Goal: Task Accomplishment & Management: Manage account settings

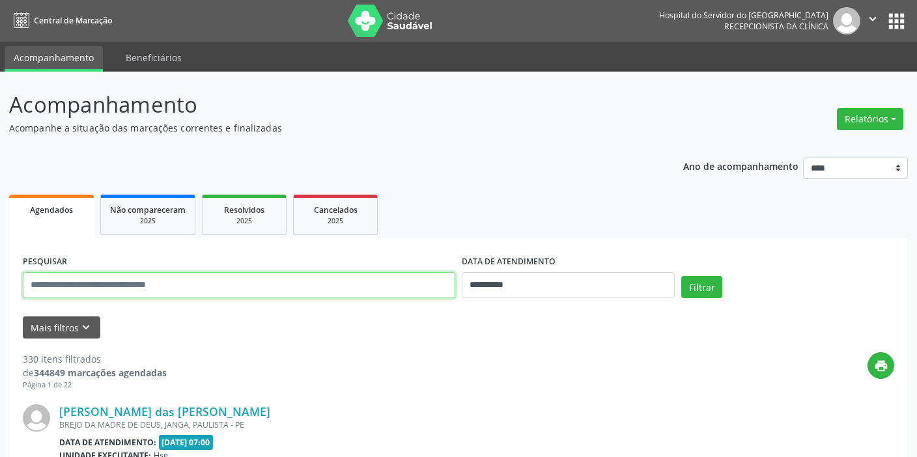
drag, startPoint x: 0, startPoint y: 0, endPoint x: 215, endPoint y: 284, distance: 356.1
click at [215, 284] on input "text" at bounding box center [239, 285] width 432 height 26
type input "*"
type input "**********"
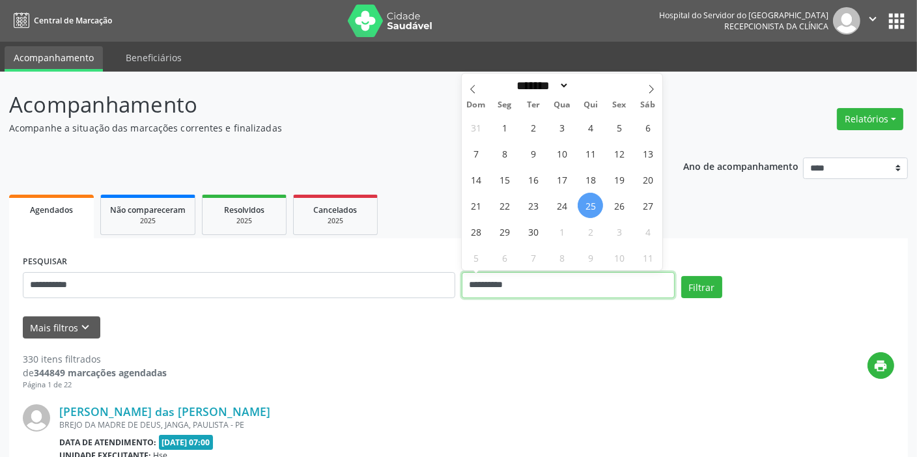
drag, startPoint x: 515, startPoint y: 288, endPoint x: 462, endPoint y: 289, distance: 52.1
click at [462, 289] on input "**********" at bounding box center [568, 285] width 213 height 26
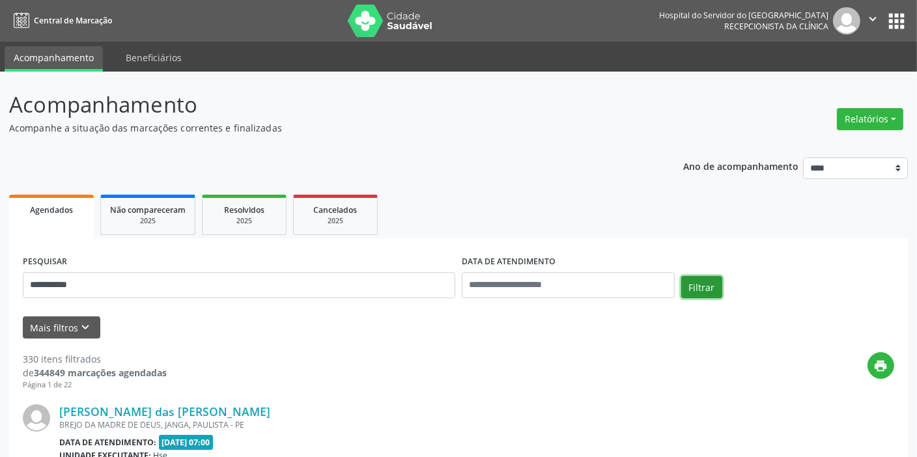
click at [692, 281] on button "Filtrar" at bounding box center [701, 287] width 41 height 22
click at [175, 409] on link "Lucia de Fatima Aragao Carvalho" at bounding box center [134, 411] width 150 height 14
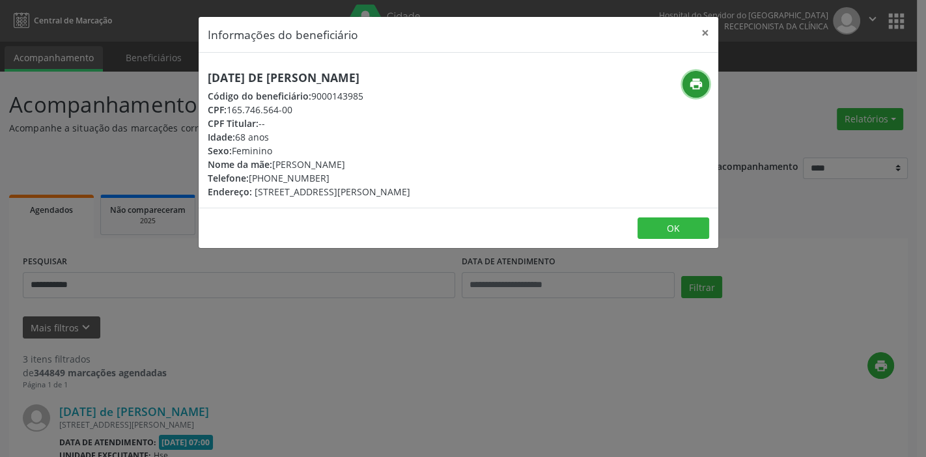
click at [700, 78] on icon "print" at bounding box center [696, 84] width 14 height 14
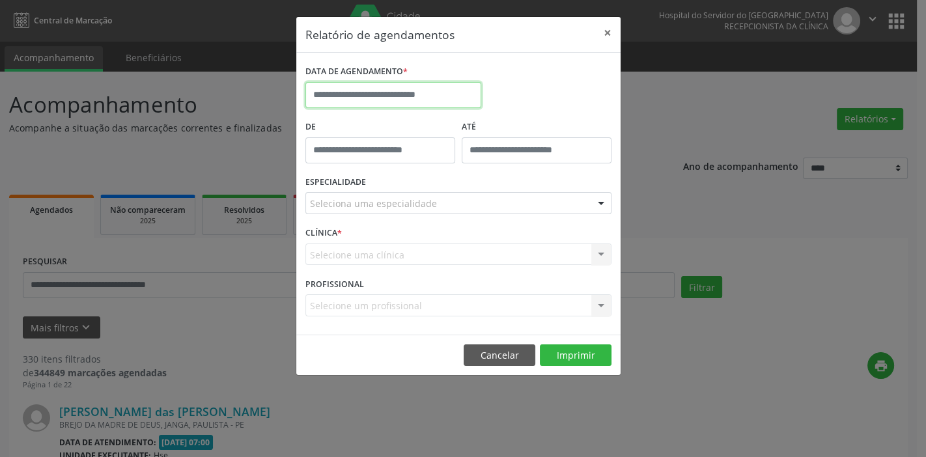
click at [388, 96] on input "text" at bounding box center [393, 95] width 176 height 26
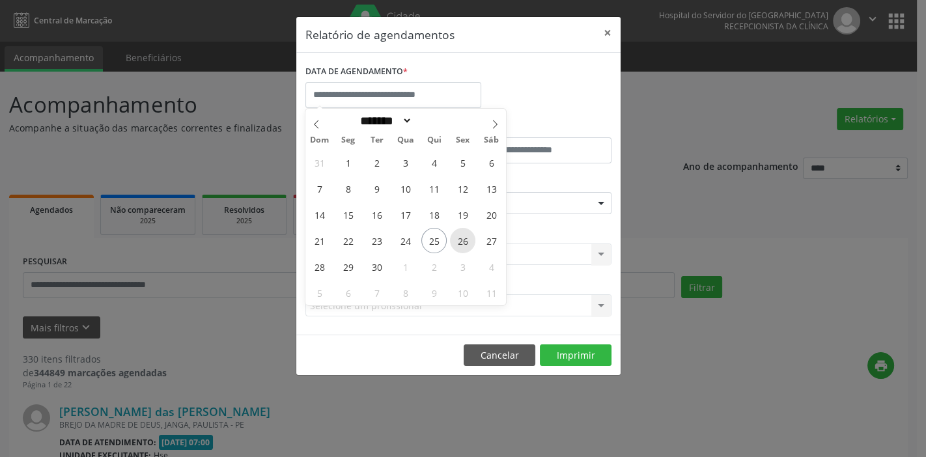
click at [459, 241] on span "26" at bounding box center [462, 240] width 25 height 25
type input "**********"
click at [459, 241] on span "26" at bounding box center [462, 240] width 25 height 25
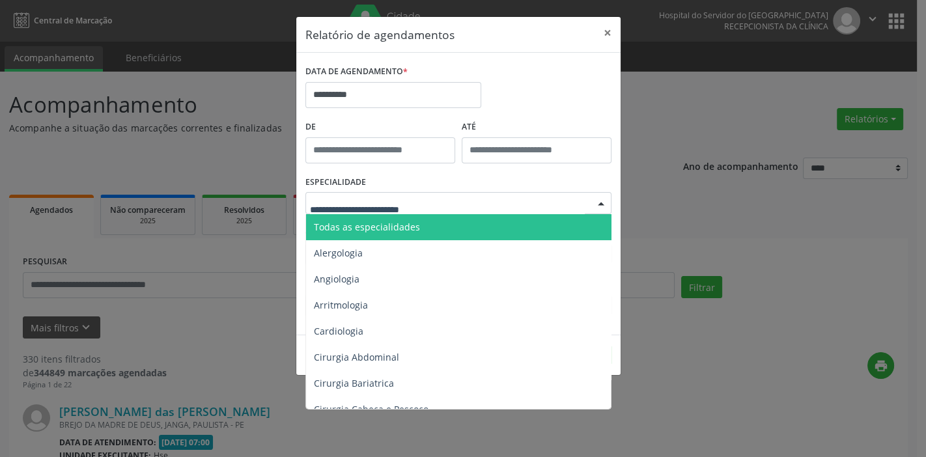
click at [433, 198] on div at bounding box center [458, 203] width 306 height 22
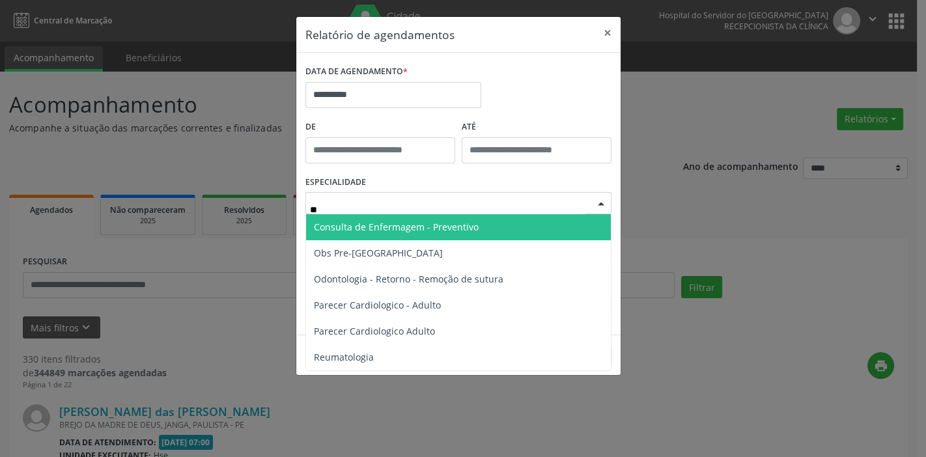
type input "***"
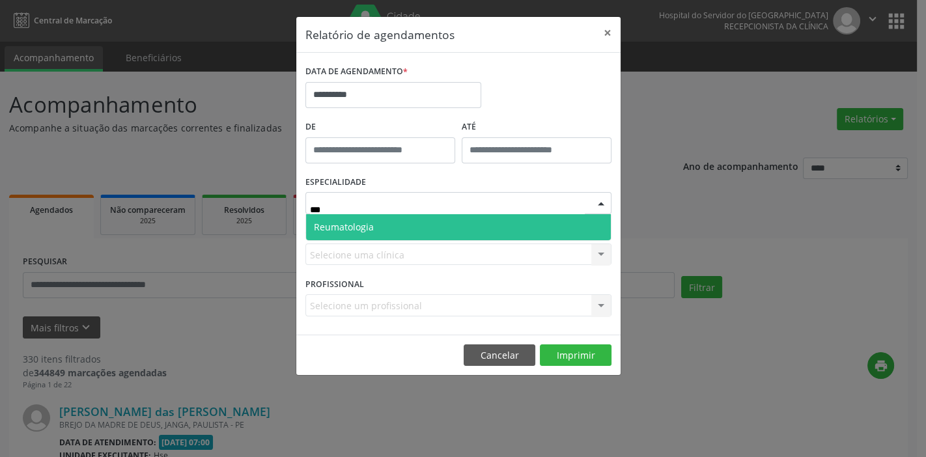
click at [433, 226] on span "Reumatologia" at bounding box center [458, 227] width 305 height 26
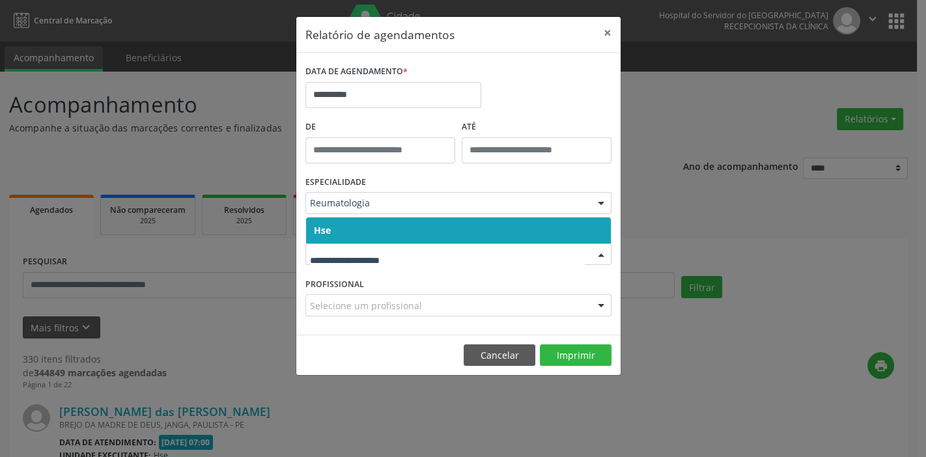
click at [375, 225] on span "Hse" at bounding box center [458, 231] width 305 height 26
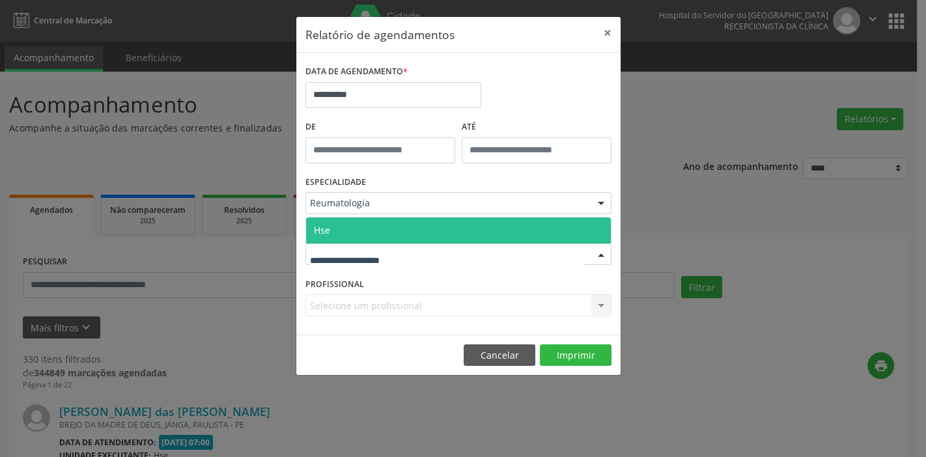
click at [368, 228] on span "Hse" at bounding box center [458, 231] width 305 height 26
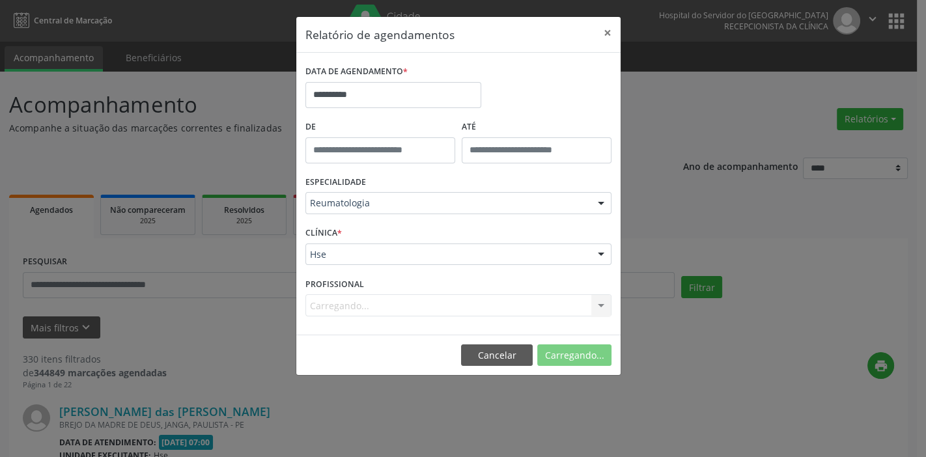
click at [368, 228] on div "CLÍNICA * Hse Hse Nenhum resultado encontrado para: " " Não há nenhuma opção pa…" at bounding box center [458, 248] width 313 height 51
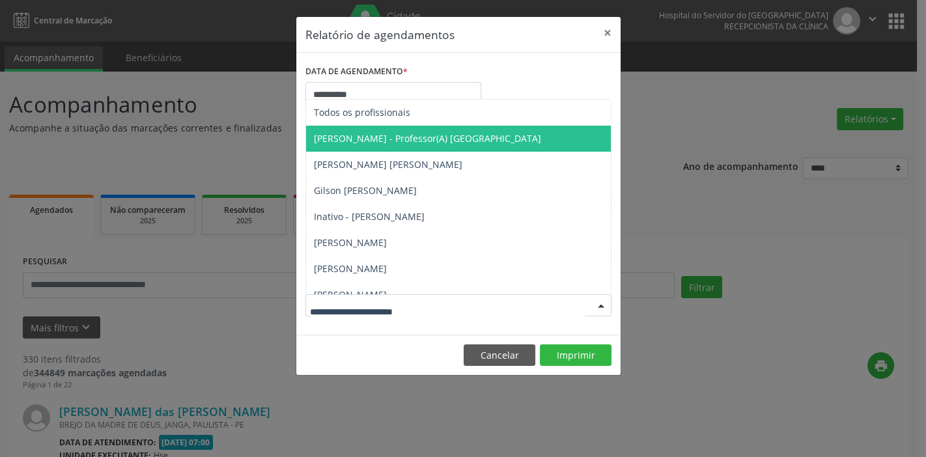
click at [456, 141] on span "[PERSON_NAME] - Professor(A) [GEOGRAPHIC_DATA]" at bounding box center [427, 138] width 227 height 12
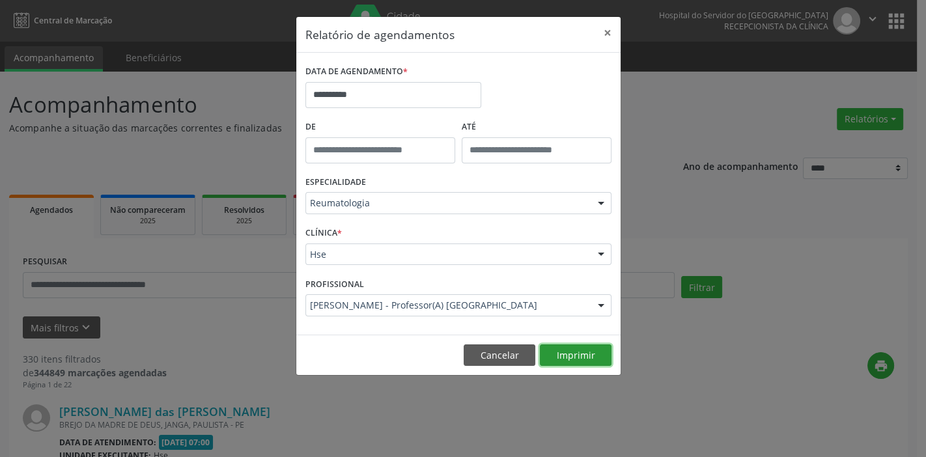
click at [584, 358] on button "Imprimir" at bounding box center [576, 356] width 72 height 22
click at [610, 31] on button "×" at bounding box center [608, 33] width 26 height 32
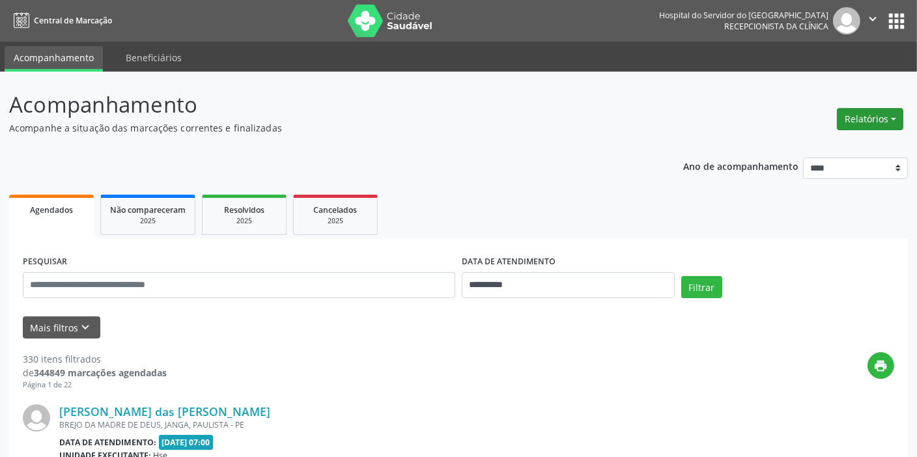
click at [898, 117] on button "Relatórios" at bounding box center [870, 119] width 66 height 22
click at [841, 146] on link "Agendamentos" at bounding box center [833, 146] width 140 height 18
select select "*"
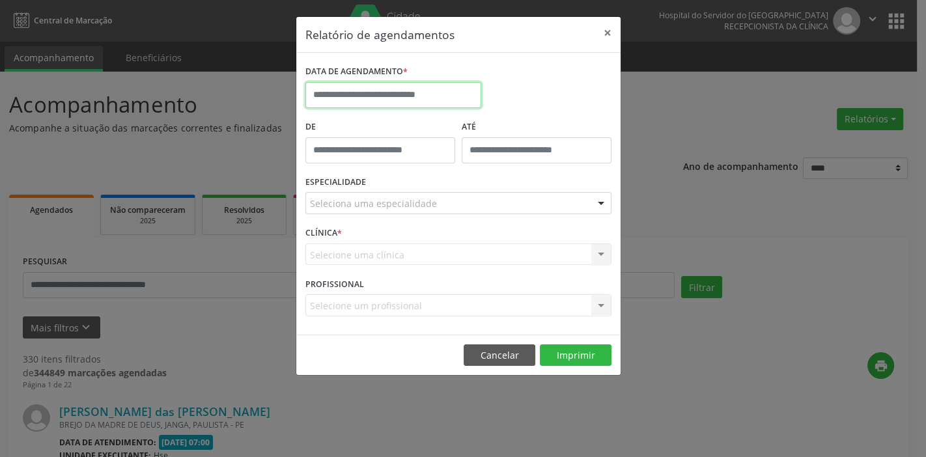
click at [370, 97] on input "text" at bounding box center [393, 95] width 176 height 26
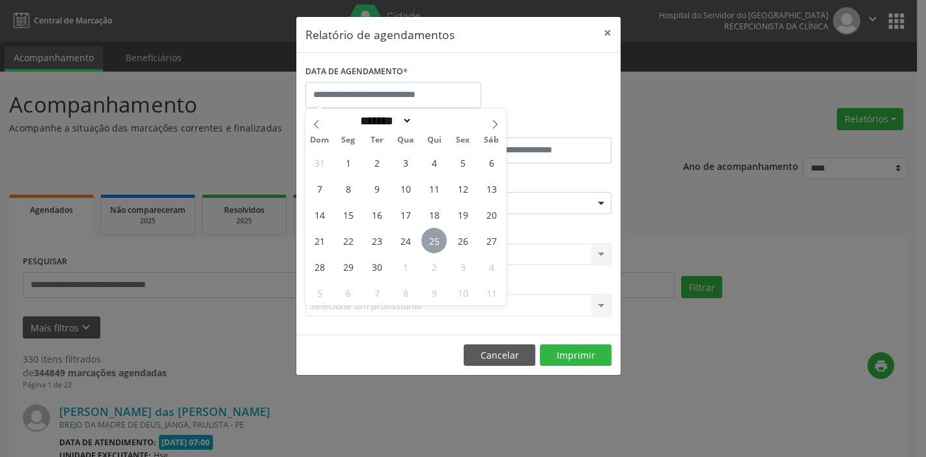
click at [440, 242] on span "25" at bounding box center [433, 240] width 25 height 25
type input "**********"
click at [440, 242] on span "25" at bounding box center [433, 240] width 25 height 25
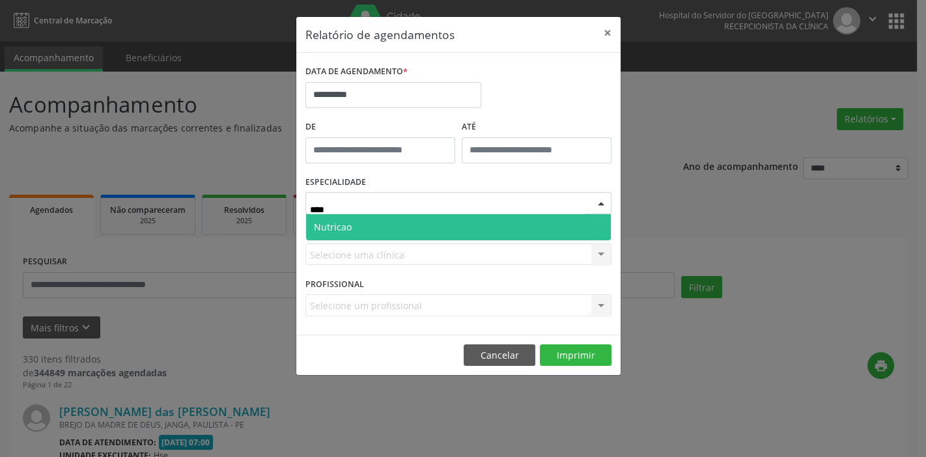
type input "*****"
click at [414, 220] on span "Nutricao" at bounding box center [458, 227] width 305 height 26
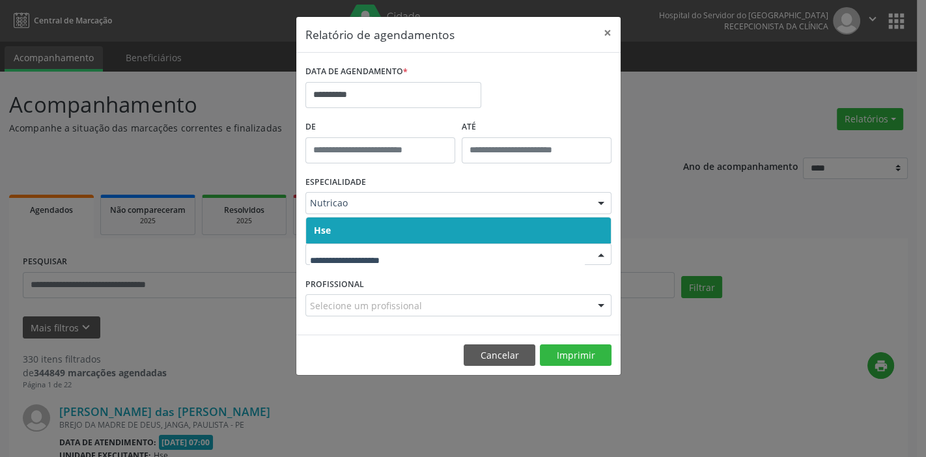
click at [367, 232] on span "Hse" at bounding box center [458, 231] width 305 height 26
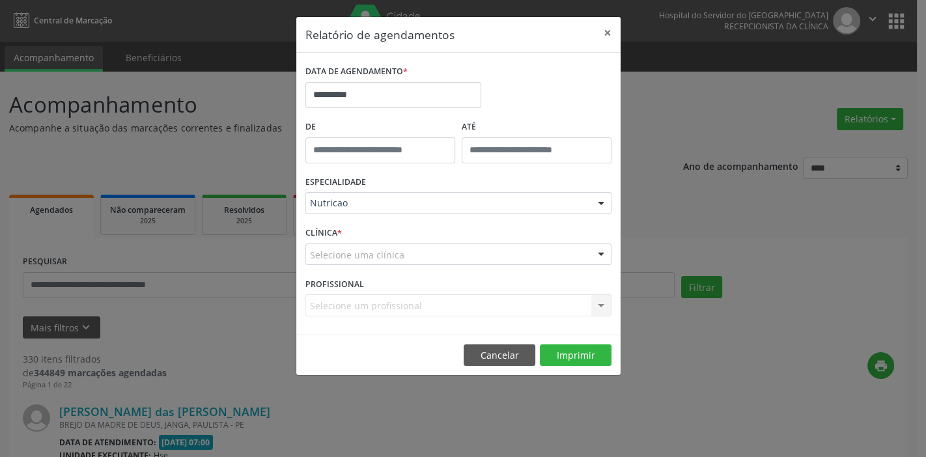
click at [369, 231] on div "CLÍNICA * Selecione uma clínica Hse Nenhum resultado encontrado para: " " Não h…" at bounding box center [458, 248] width 313 height 51
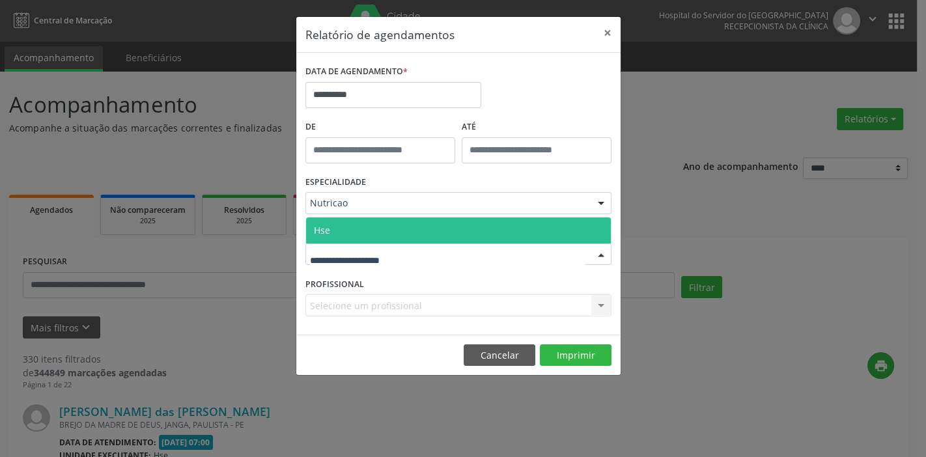
click at [364, 219] on span "Hse" at bounding box center [458, 231] width 305 height 26
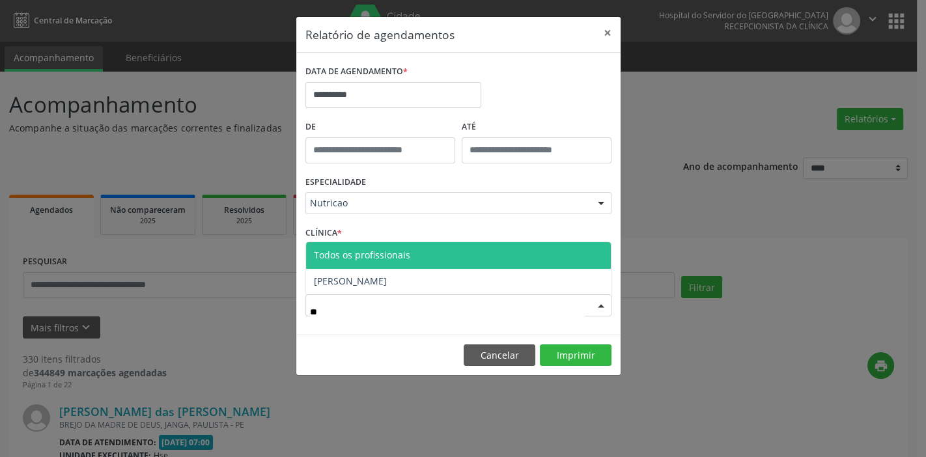
type input "***"
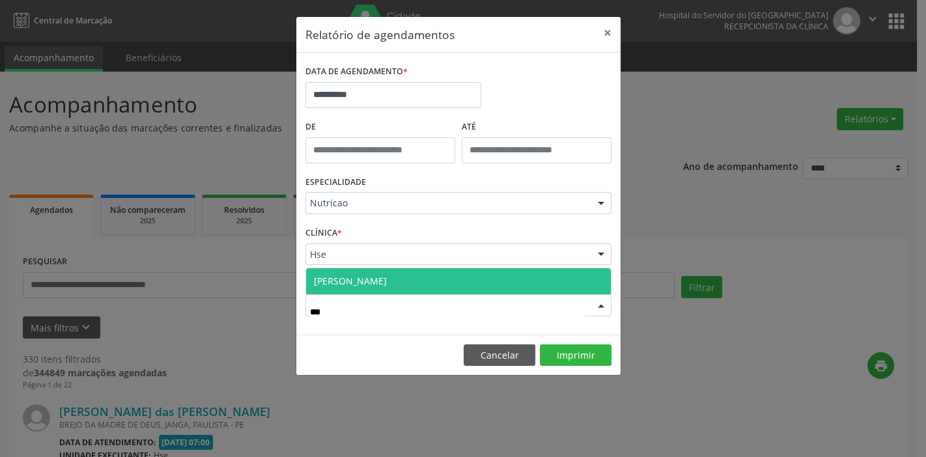
click at [395, 274] on span "[PERSON_NAME]" at bounding box center [458, 281] width 305 height 26
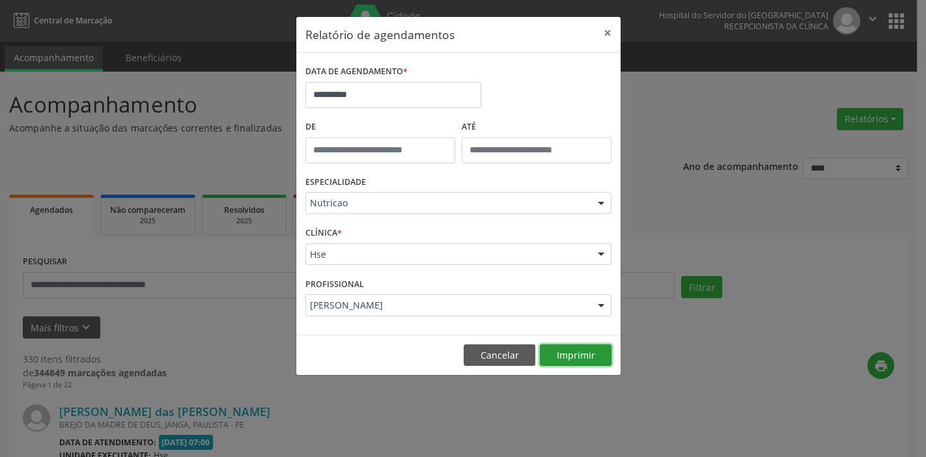
click at [587, 358] on button "Imprimir" at bounding box center [576, 356] width 72 height 22
click at [608, 33] on button "×" at bounding box center [608, 33] width 26 height 32
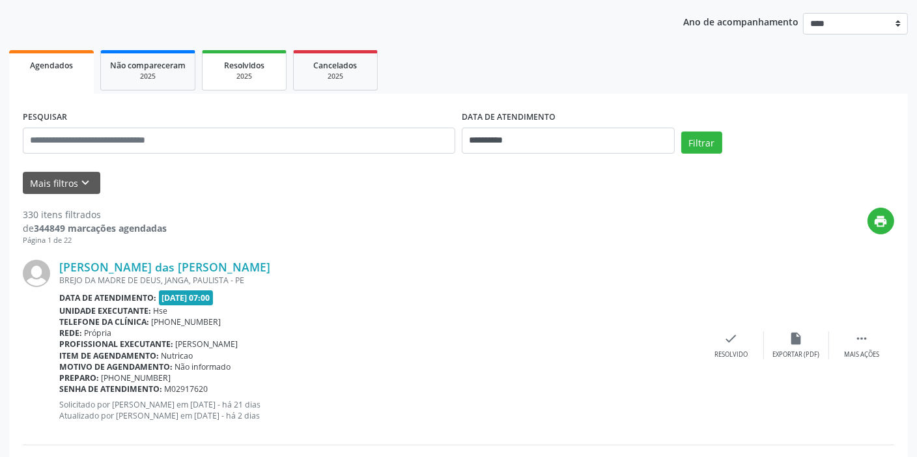
scroll to position [118, 0]
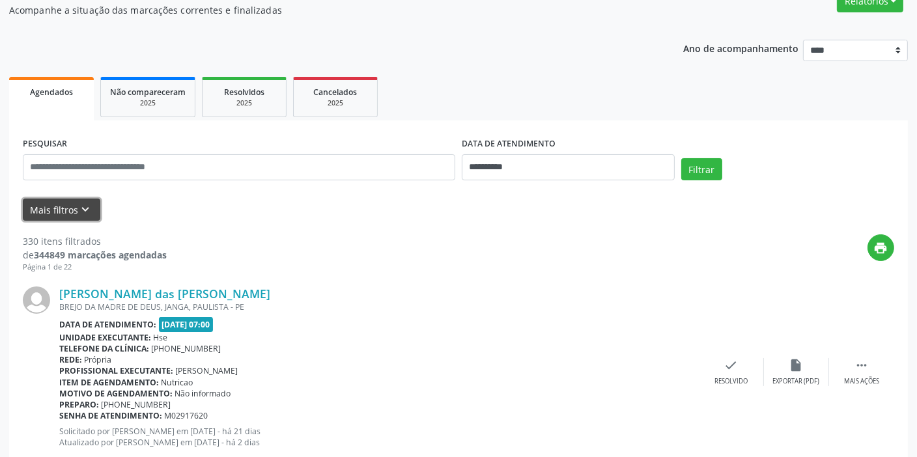
click at [79, 211] on icon "keyboard_arrow_down" at bounding box center [86, 210] width 14 height 14
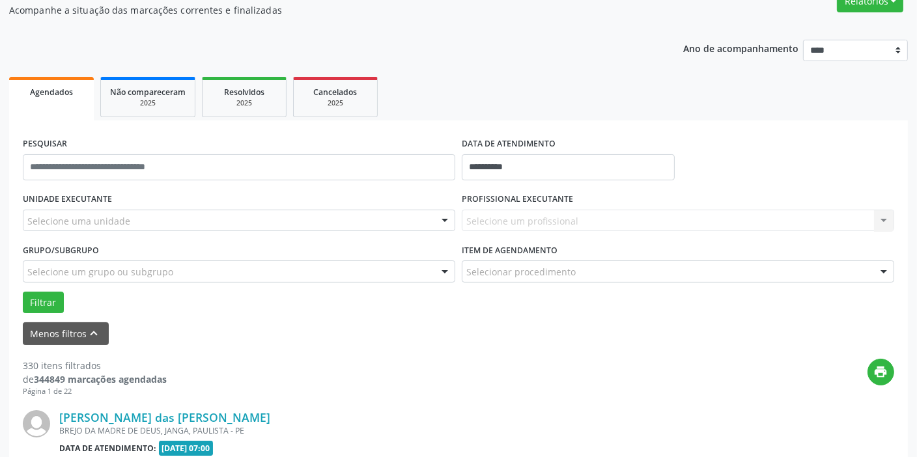
click at [150, 219] on div "Selecione uma unidade" at bounding box center [239, 221] width 432 height 22
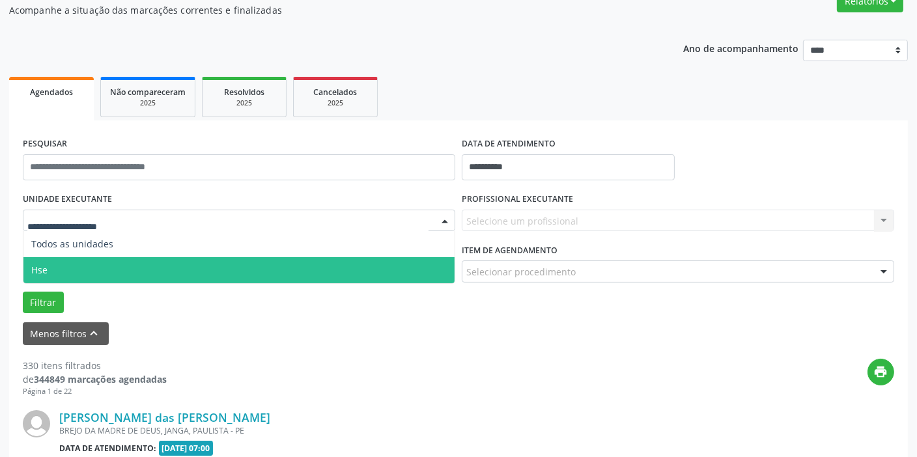
click at [117, 267] on span "Hse" at bounding box center [238, 270] width 431 height 26
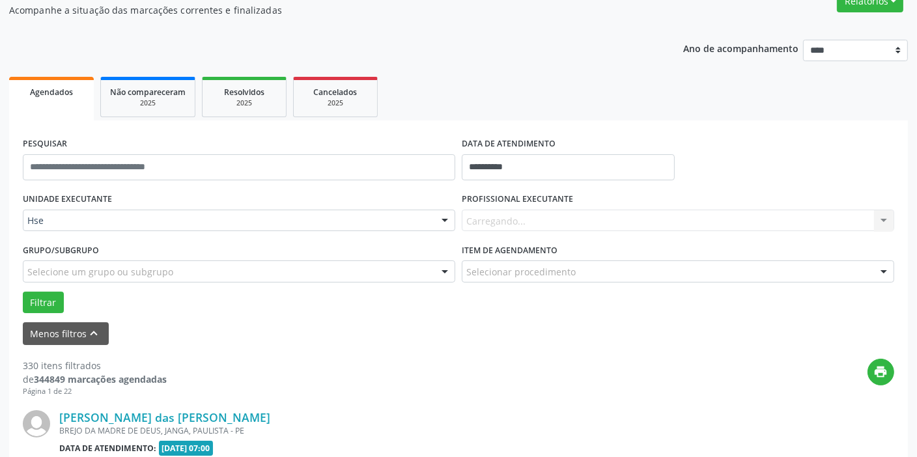
click at [128, 212] on div "Hse" at bounding box center [239, 221] width 432 height 22
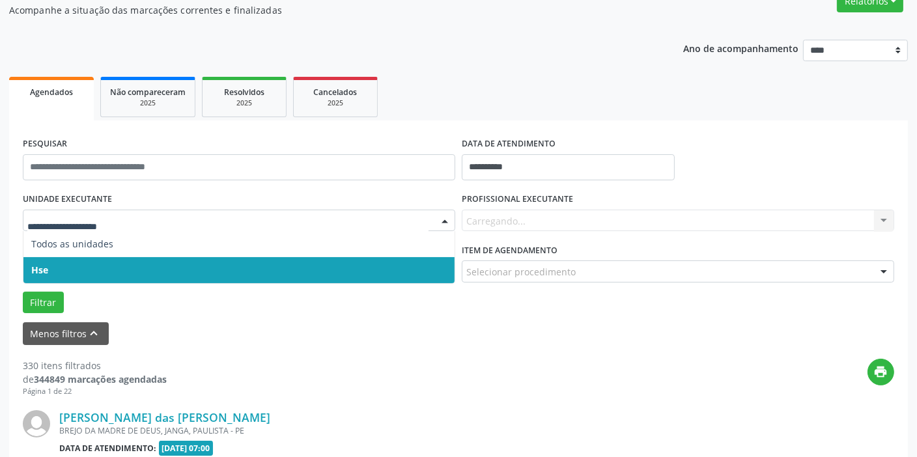
click at [113, 263] on span "Hse" at bounding box center [238, 270] width 431 height 26
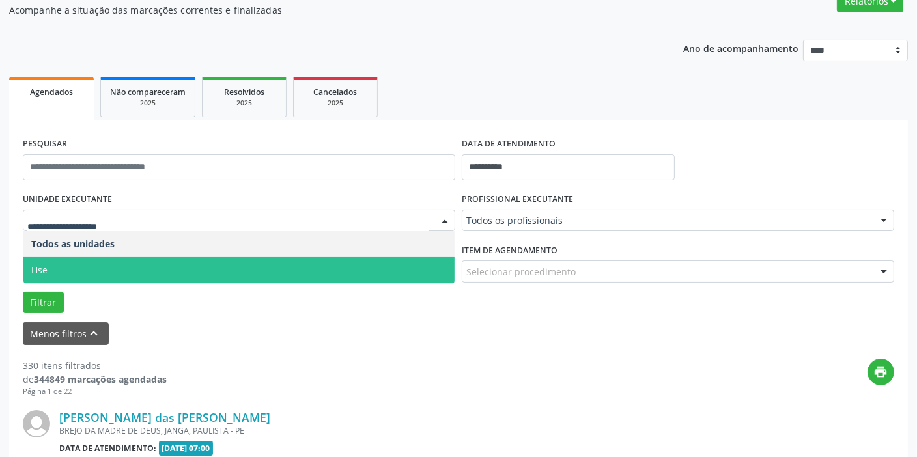
click at [113, 266] on span "Hse" at bounding box center [238, 270] width 431 height 26
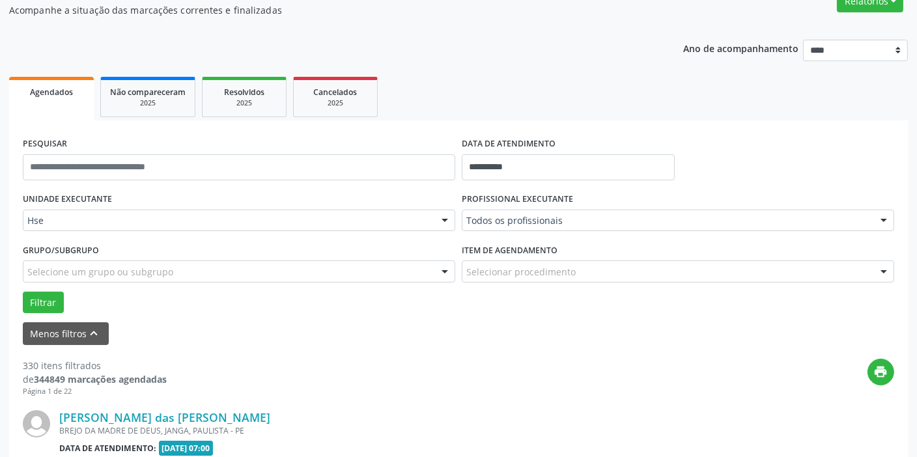
click at [113, 266] on div "UNIDADE EXECUTANTE Hse Todos as unidades Hse Nenhum resultado encontrado para: …" at bounding box center [459, 252] width 878 height 124
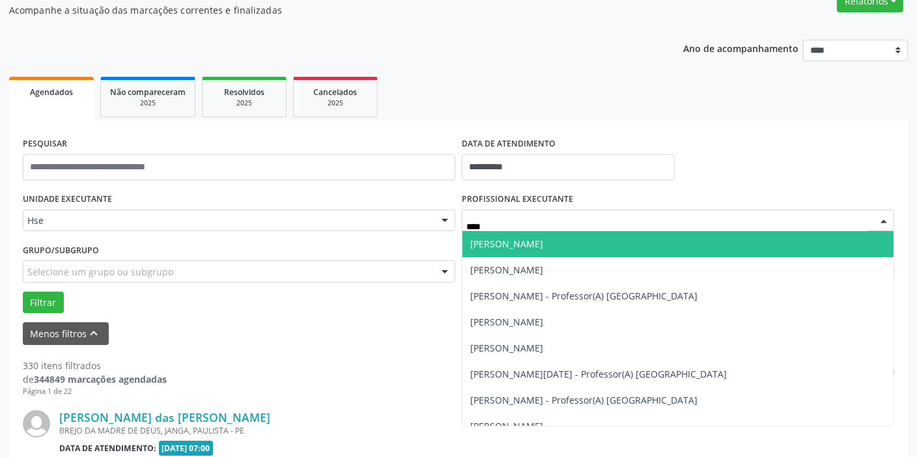
type input "*****"
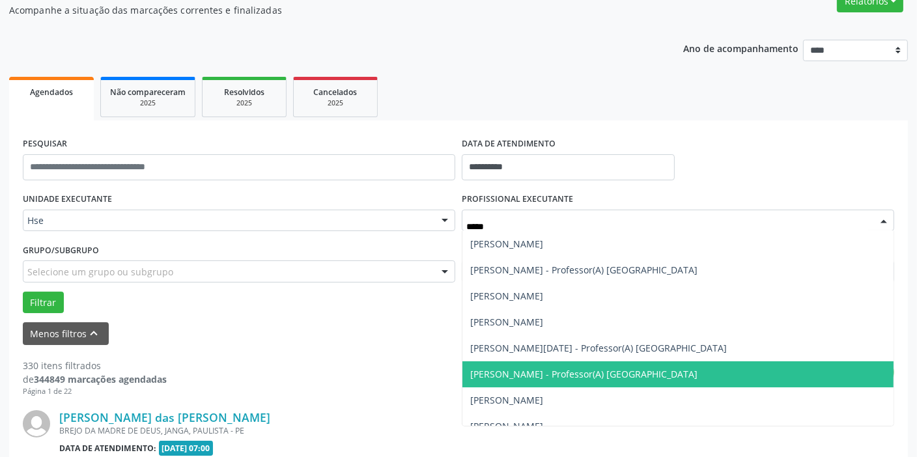
scroll to position [0, 0]
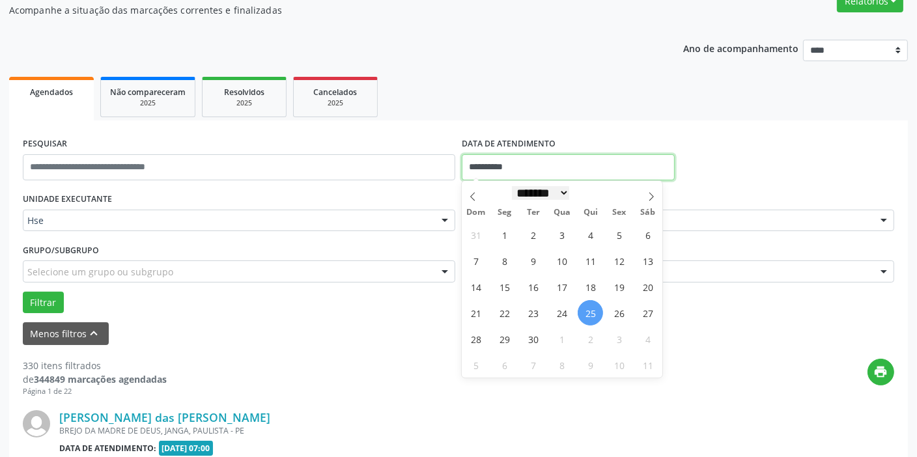
click at [515, 171] on body "**********" at bounding box center [458, 110] width 917 height 457
click at [591, 311] on span "25" at bounding box center [590, 312] width 25 height 25
type input "**********"
click at [591, 311] on span "25" at bounding box center [590, 312] width 25 height 25
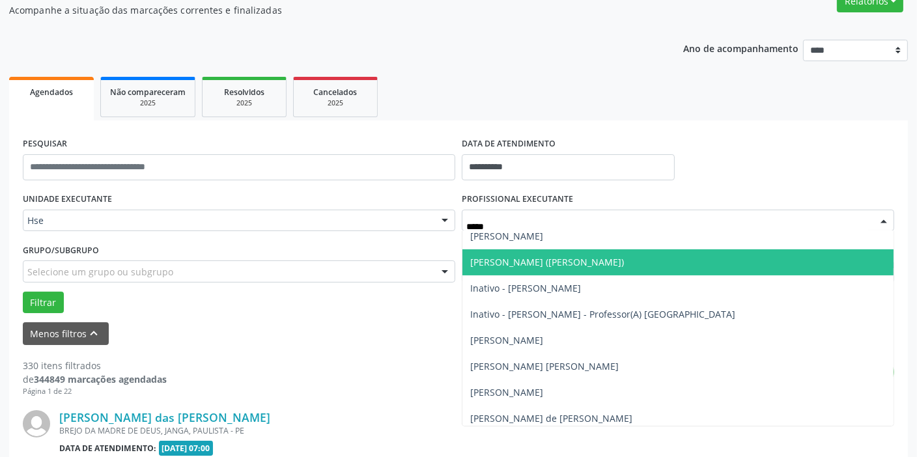
scroll to position [296, 0]
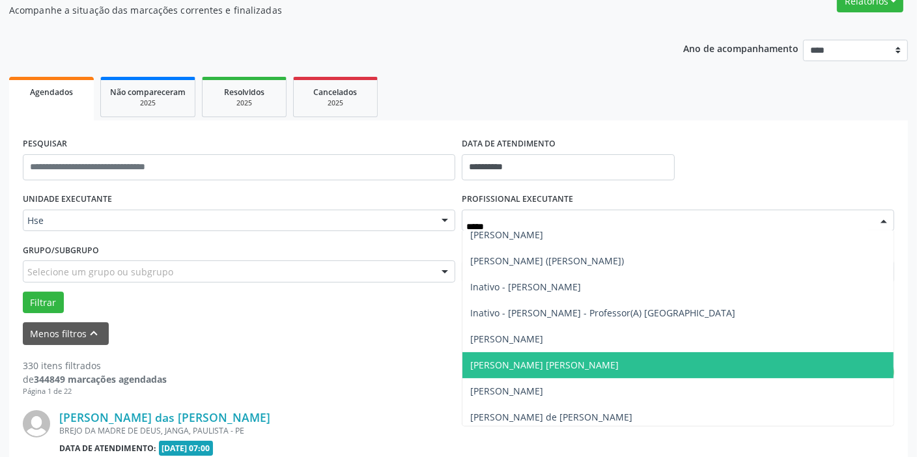
type input "*****"
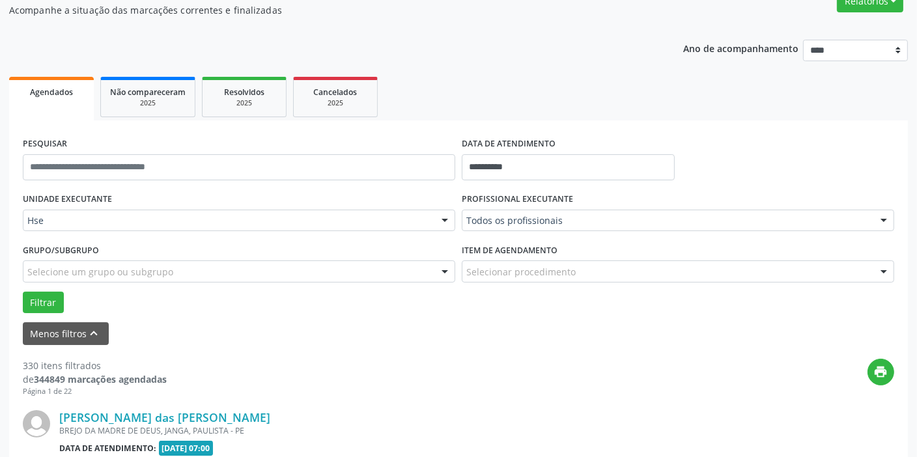
click at [274, 298] on div "Filtrar" at bounding box center [459, 303] width 878 height 22
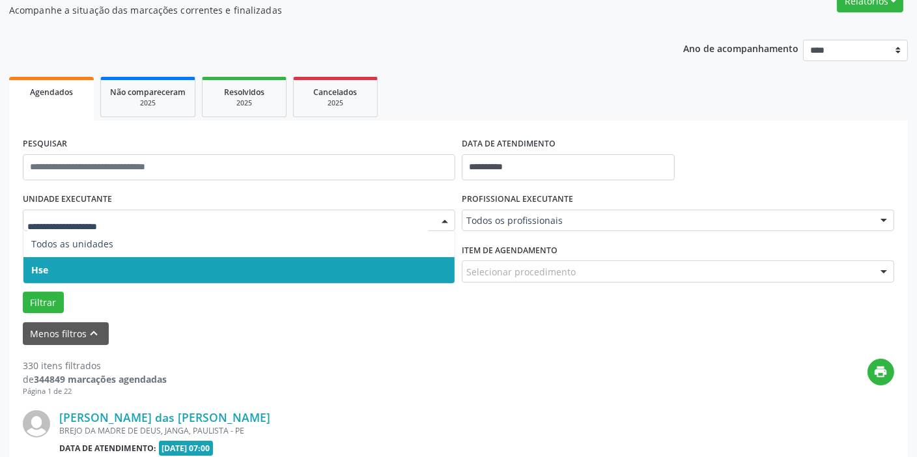
click at [228, 268] on span "Hse" at bounding box center [238, 270] width 431 height 26
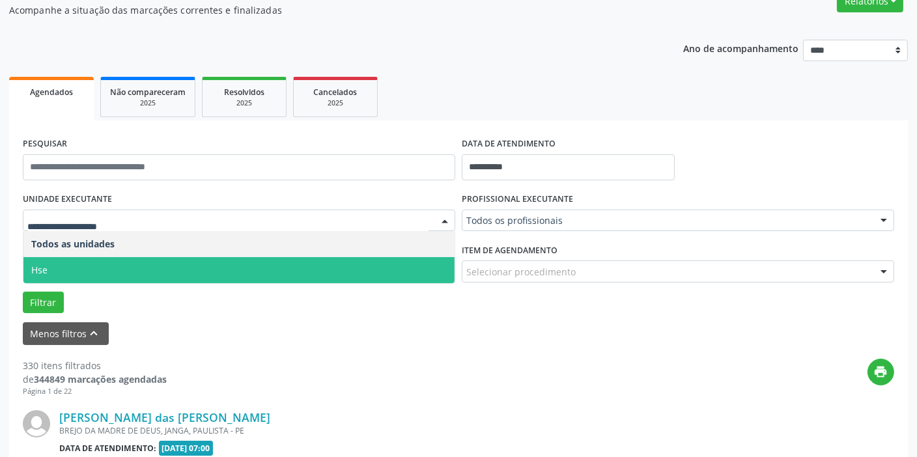
click at [225, 262] on span "Hse" at bounding box center [238, 270] width 431 height 26
click at [225, 262] on div "UNIDADE EXECUTANTE Todos as unidades Hse Nenhum resultado encontrado para: " " …" at bounding box center [459, 252] width 878 height 124
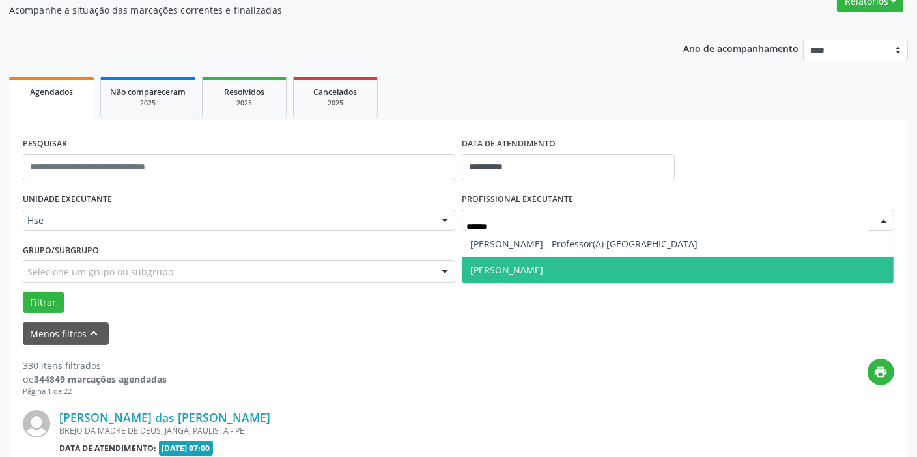
scroll to position [0, 0]
type input "*******"
click at [580, 267] on span "[PERSON_NAME]" at bounding box center [677, 270] width 431 height 26
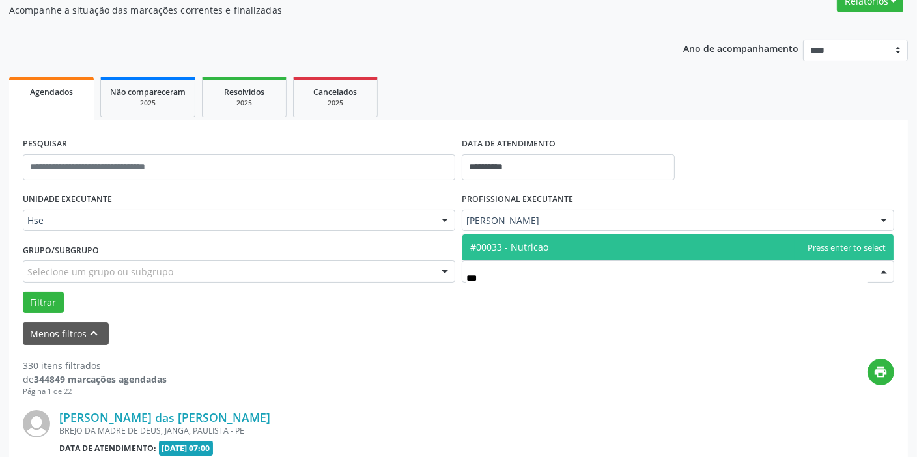
type input "****"
click at [540, 248] on span "#00033 - Nutricao" at bounding box center [509, 247] width 78 height 12
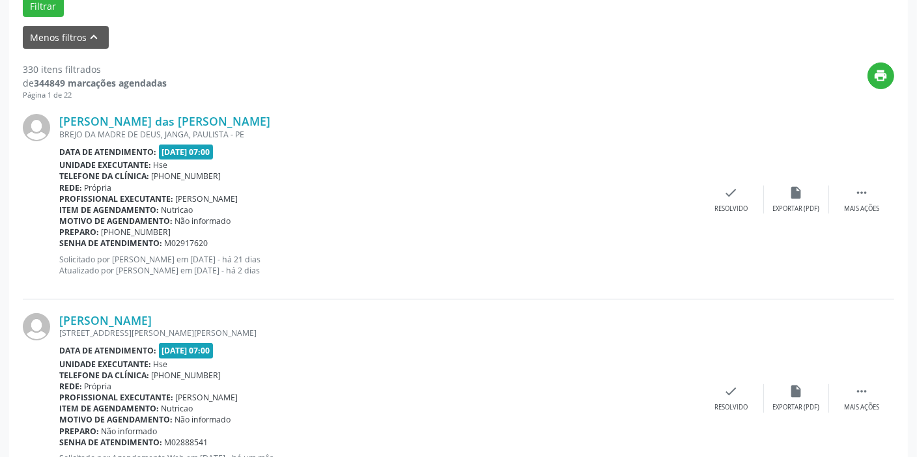
scroll to position [296, 0]
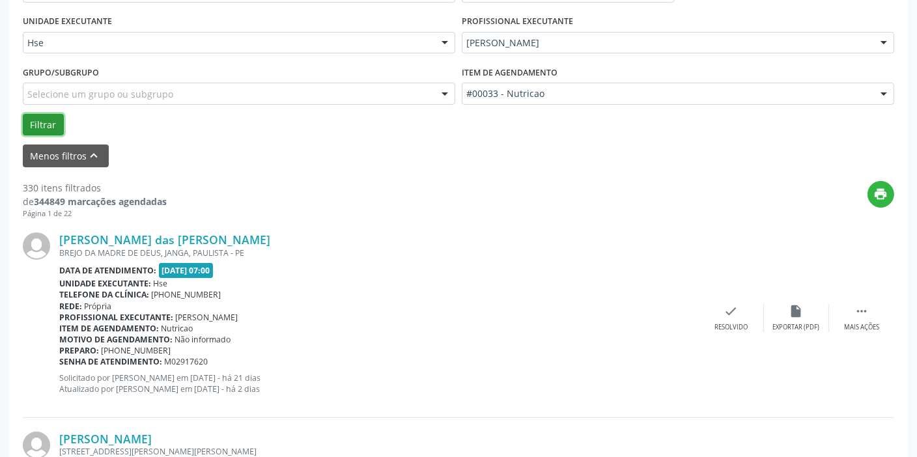
click at [55, 128] on button "Filtrar" at bounding box center [43, 125] width 41 height 22
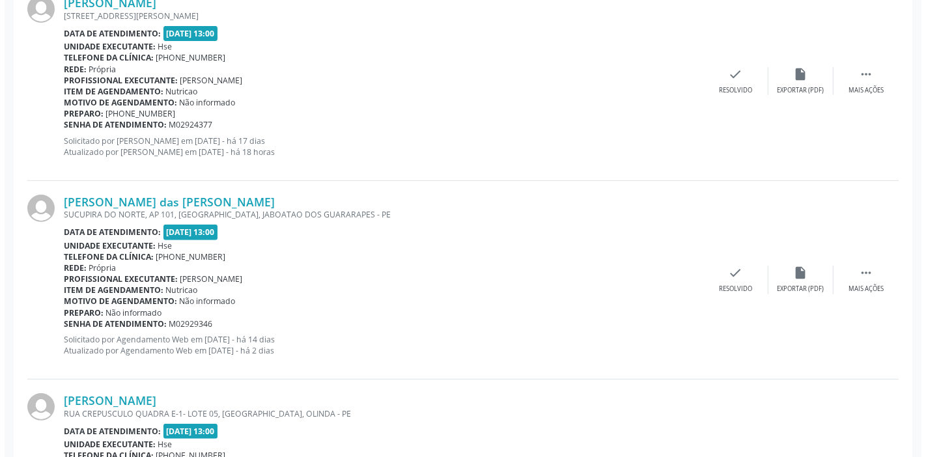
scroll to position [592, 0]
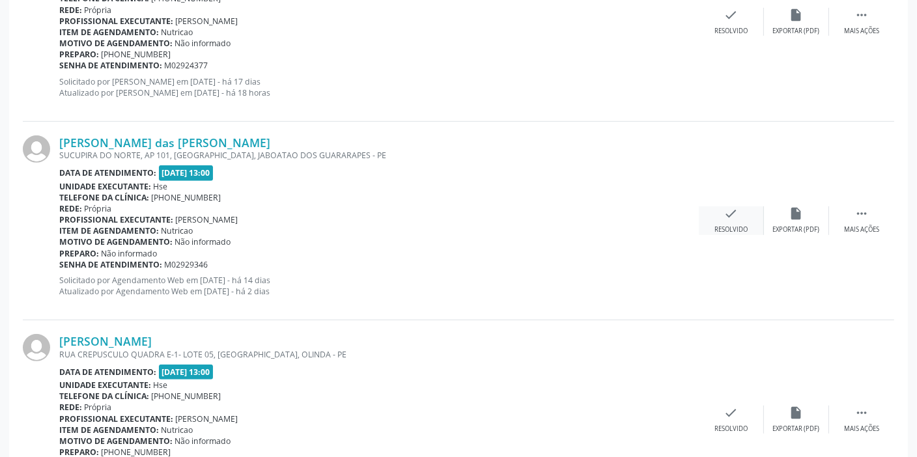
click at [721, 221] on div "check Resolvido" at bounding box center [731, 220] width 65 height 28
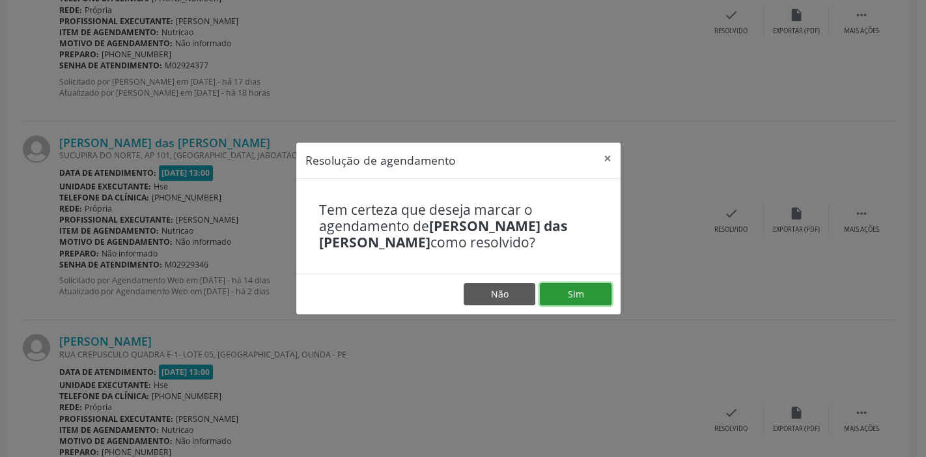
click at [588, 292] on button "Sim" at bounding box center [576, 294] width 72 height 22
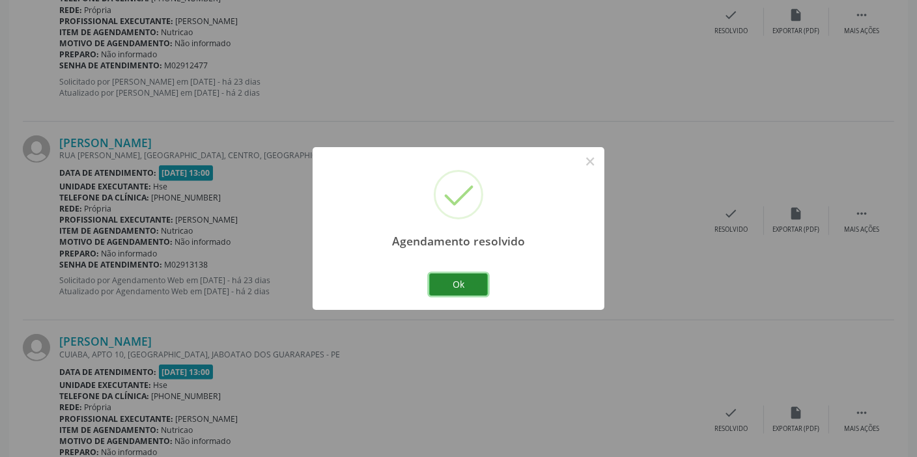
click at [472, 284] on button "Ok" at bounding box center [458, 285] width 59 height 22
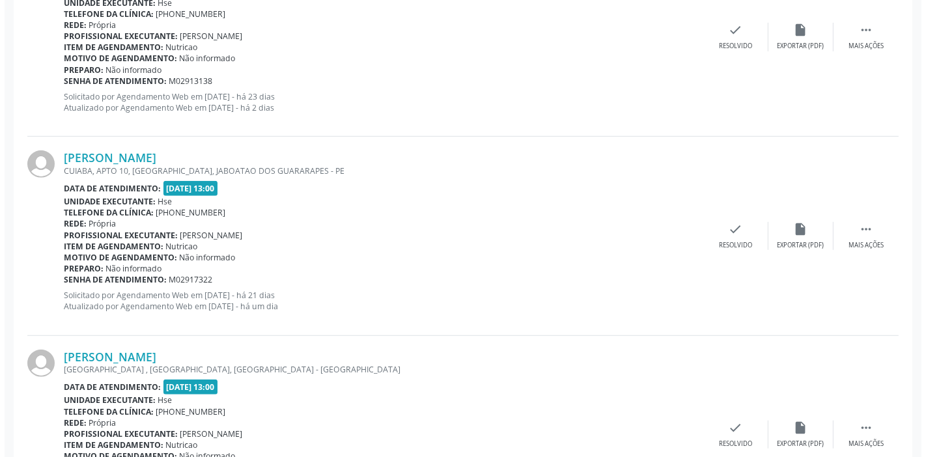
scroll to position [769, 0]
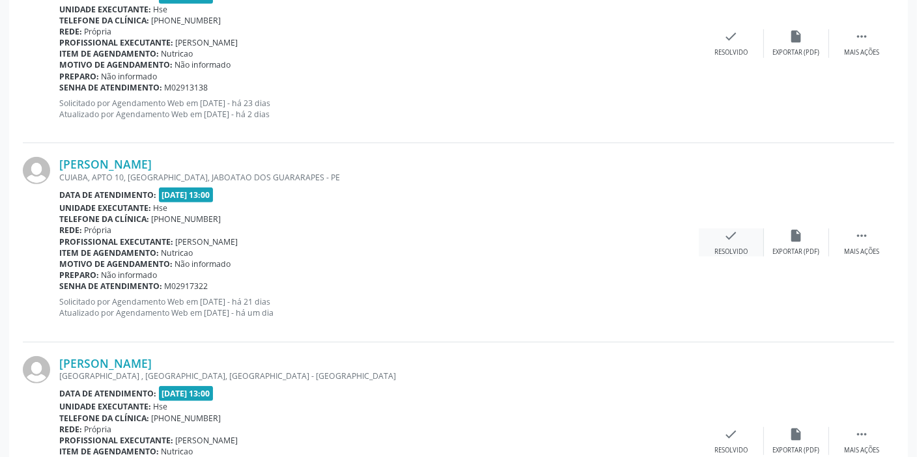
click at [731, 239] on icon "check" at bounding box center [731, 236] width 14 height 14
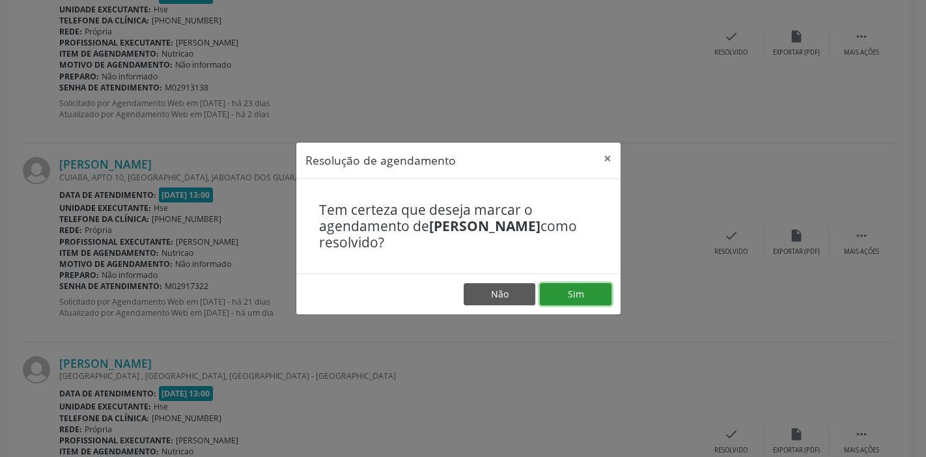
click at [579, 289] on button "Sim" at bounding box center [576, 294] width 72 height 22
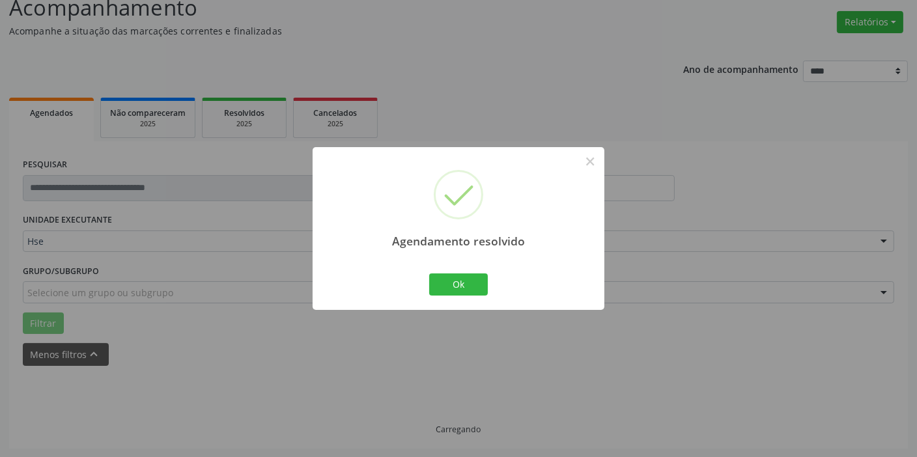
scroll to position [111, 0]
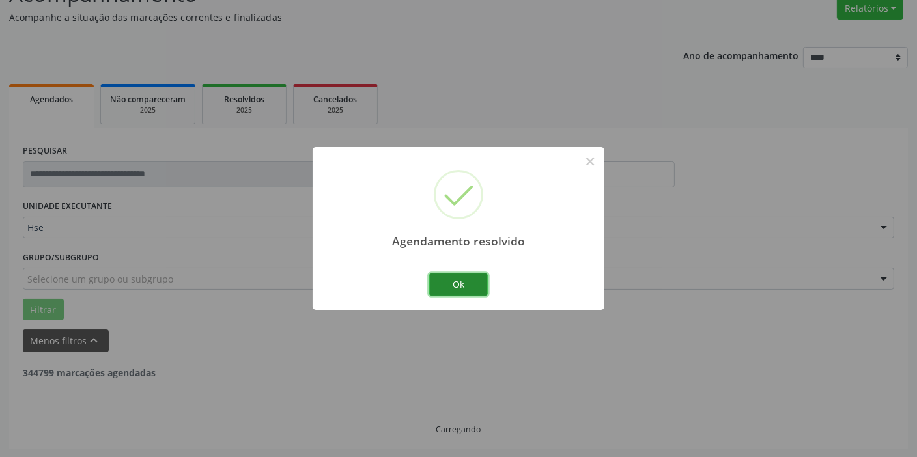
click at [468, 283] on button "Ok" at bounding box center [458, 285] width 59 height 22
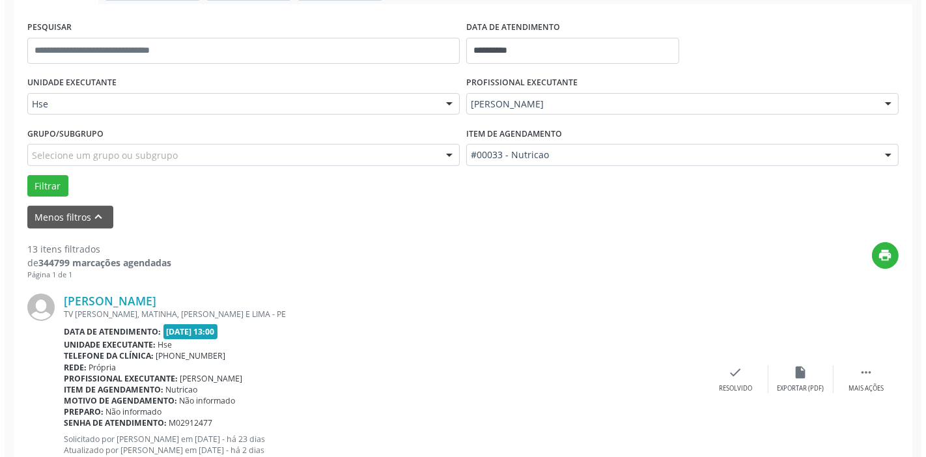
scroll to position [288, 0]
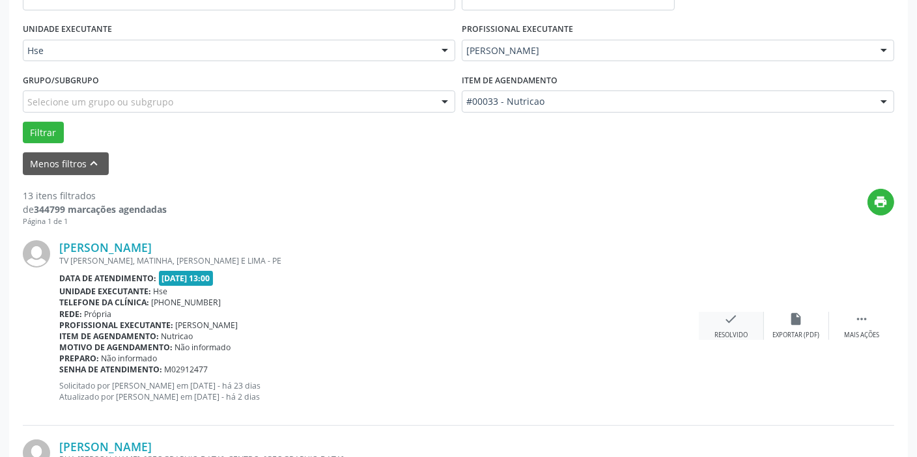
click at [731, 328] on div "check Resolvido" at bounding box center [731, 326] width 65 height 28
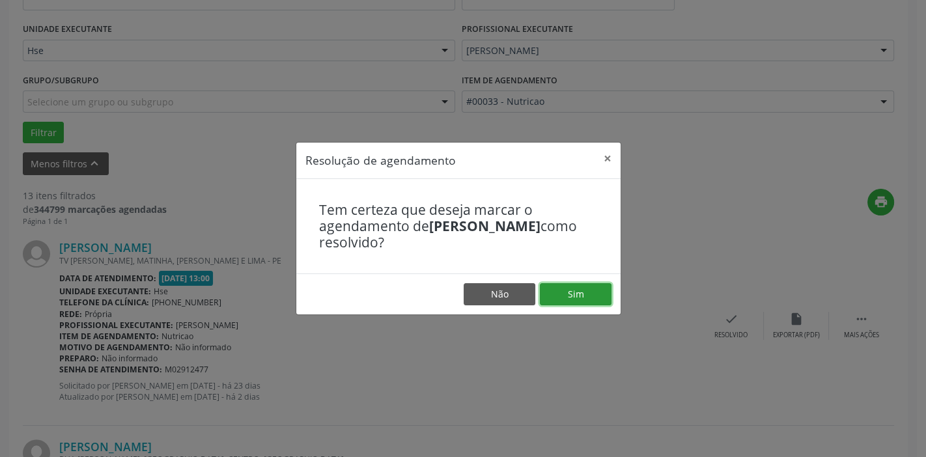
click at [588, 290] on button "Sim" at bounding box center [576, 294] width 72 height 22
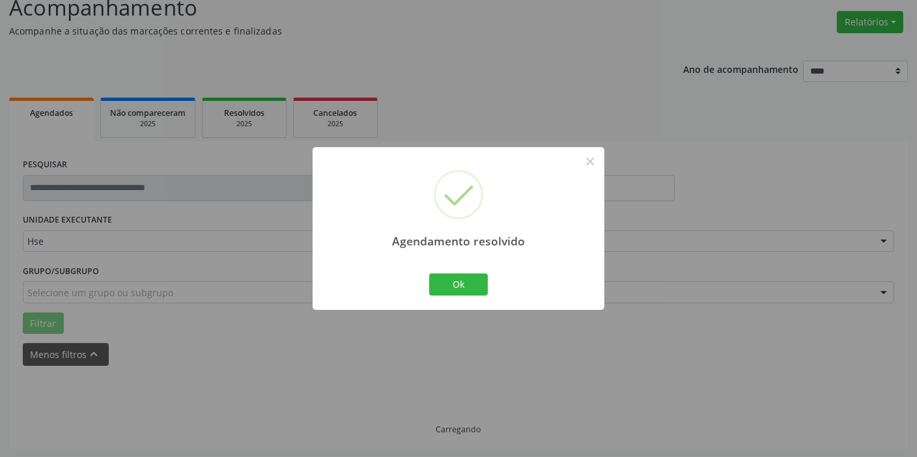
scroll to position [111, 0]
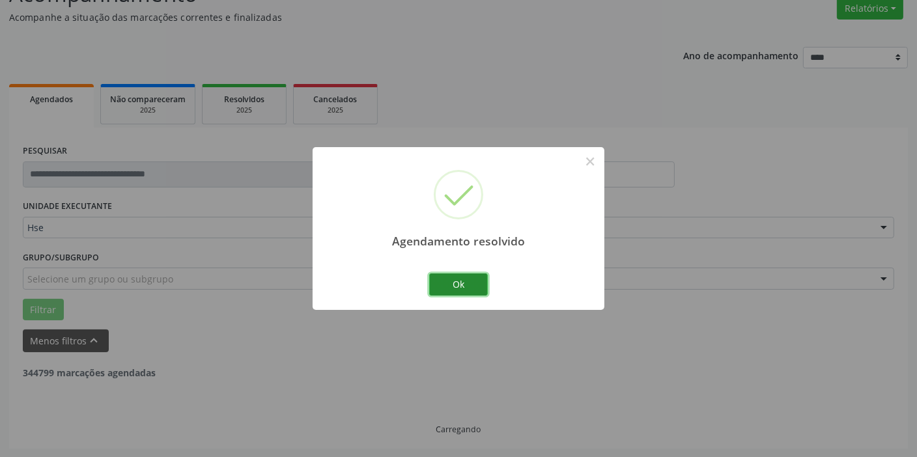
click at [457, 280] on button "Ok" at bounding box center [458, 285] width 59 height 22
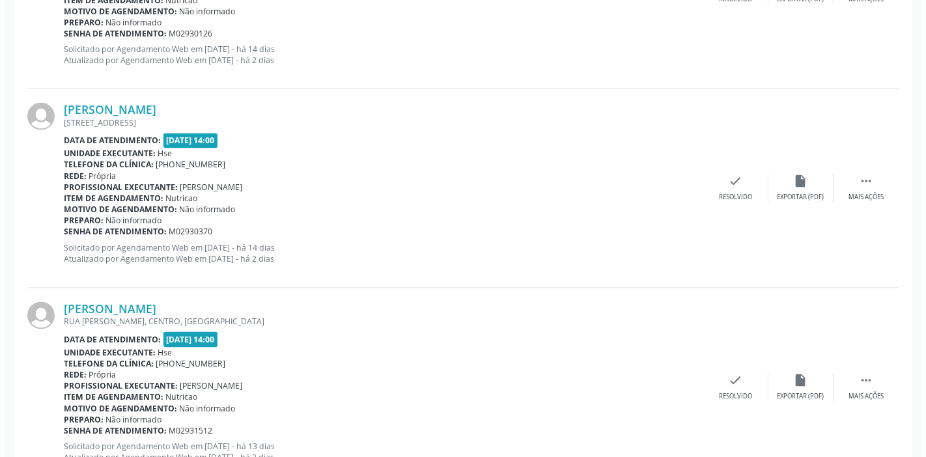
scroll to position [2420, 0]
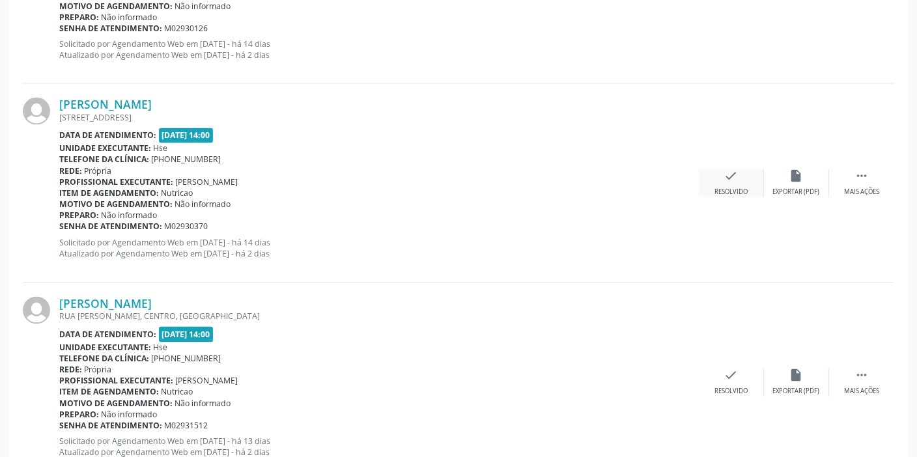
click at [735, 181] on div "check Resolvido" at bounding box center [731, 183] width 65 height 28
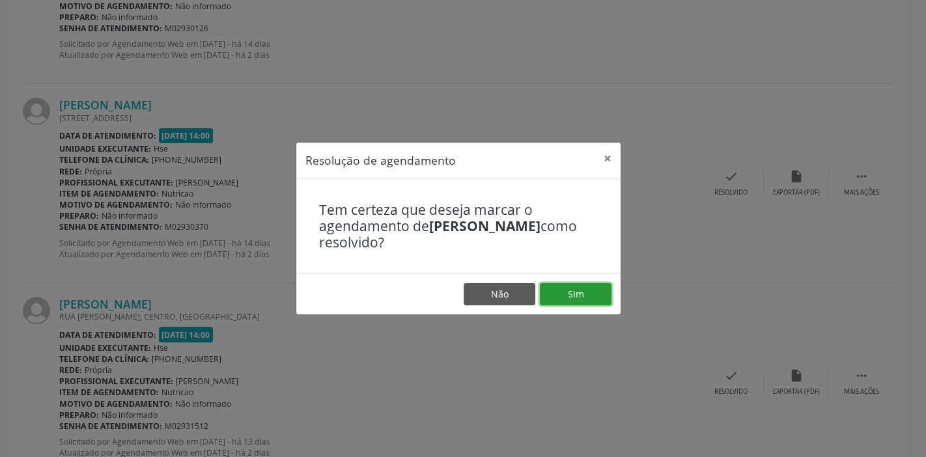
click at [593, 292] on button "Sim" at bounding box center [576, 294] width 72 height 22
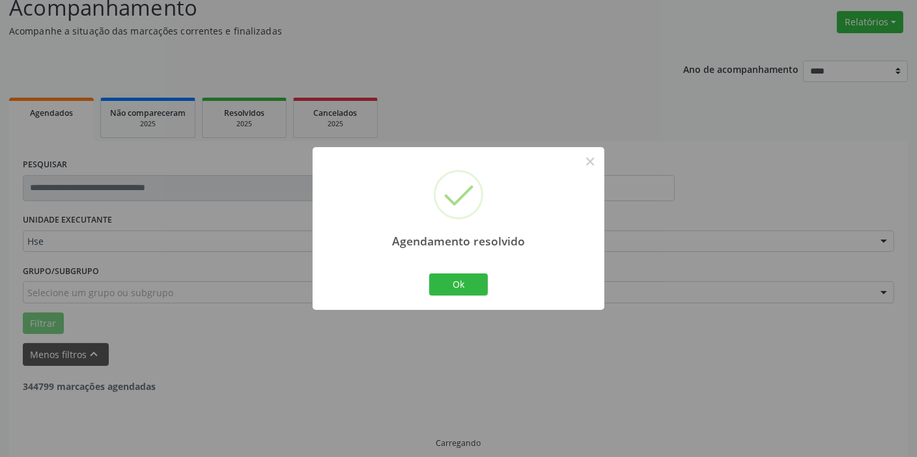
scroll to position [111, 0]
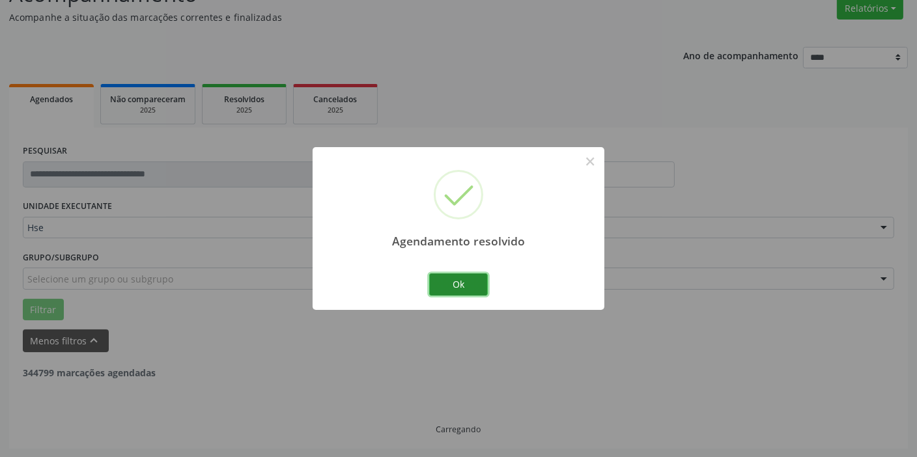
click at [467, 281] on button "Ok" at bounding box center [458, 285] width 59 height 22
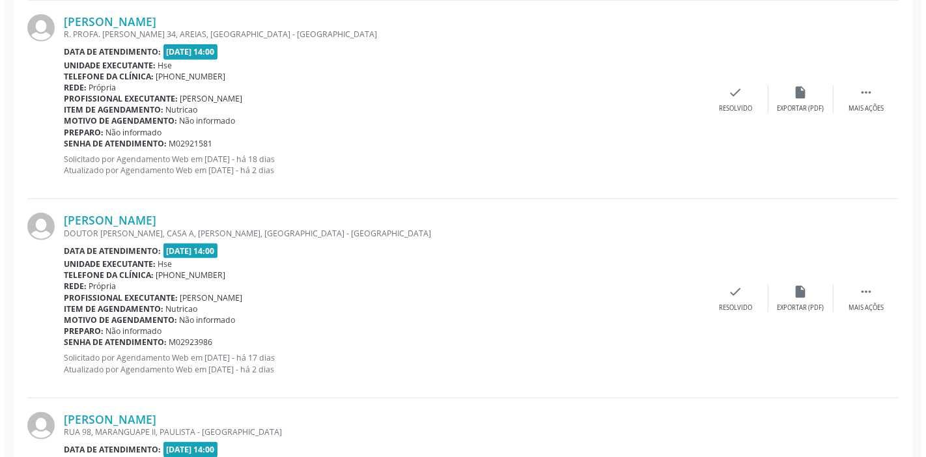
scroll to position [1709, 0]
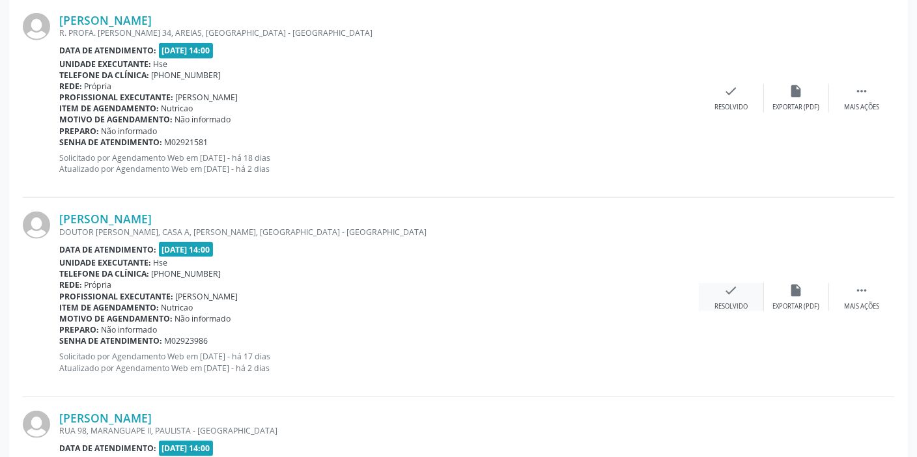
click at [744, 294] on div "check Resolvido" at bounding box center [731, 297] width 65 height 28
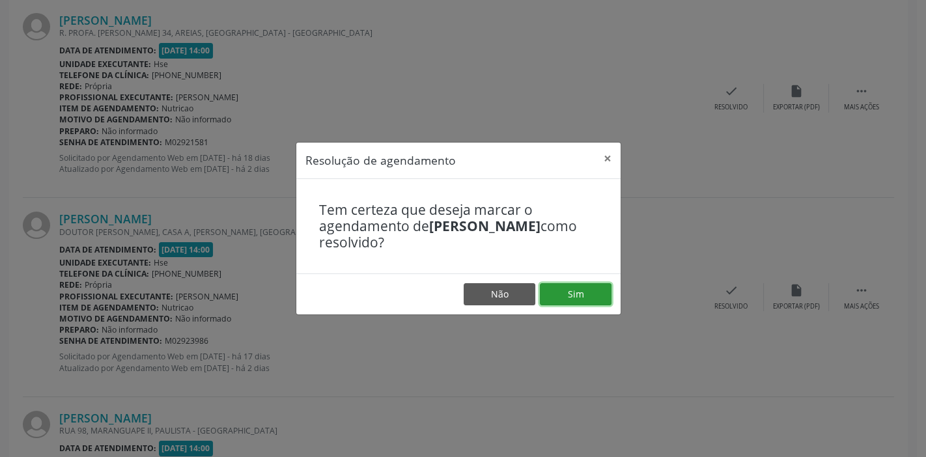
click at [591, 294] on button "Sim" at bounding box center [576, 294] width 72 height 22
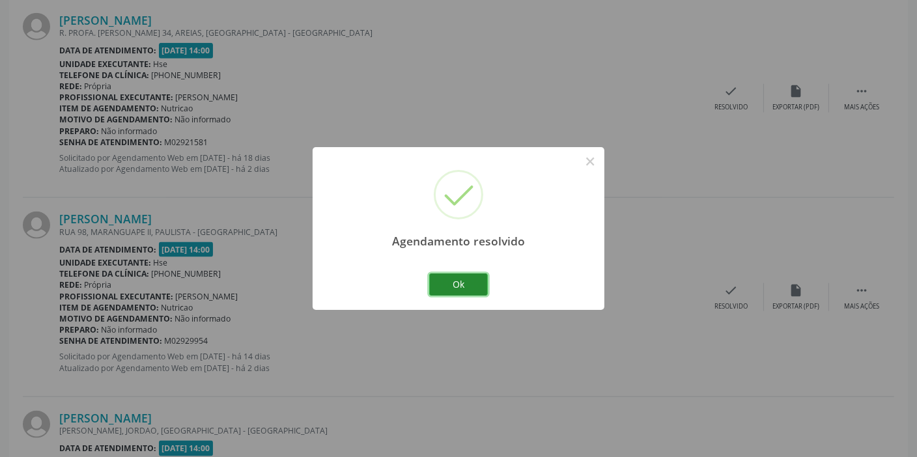
click at [455, 287] on button "Ok" at bounding box center [458, 285] width 59 height 22
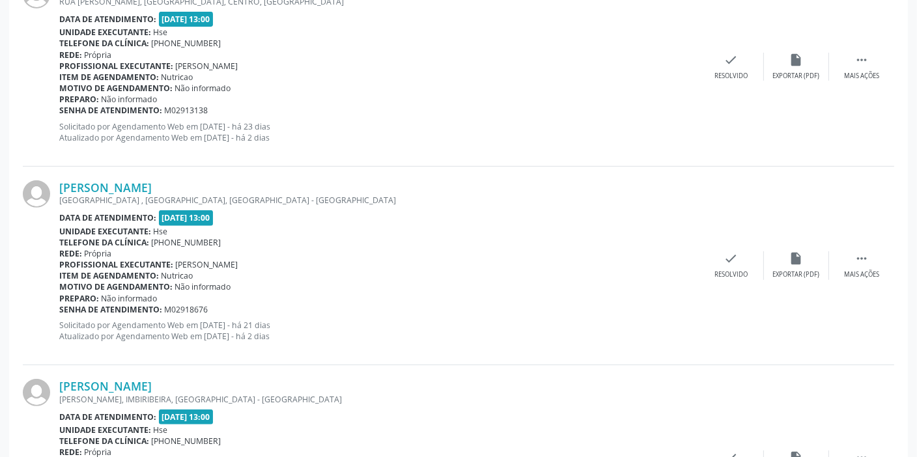
scroll to position [347, 0]
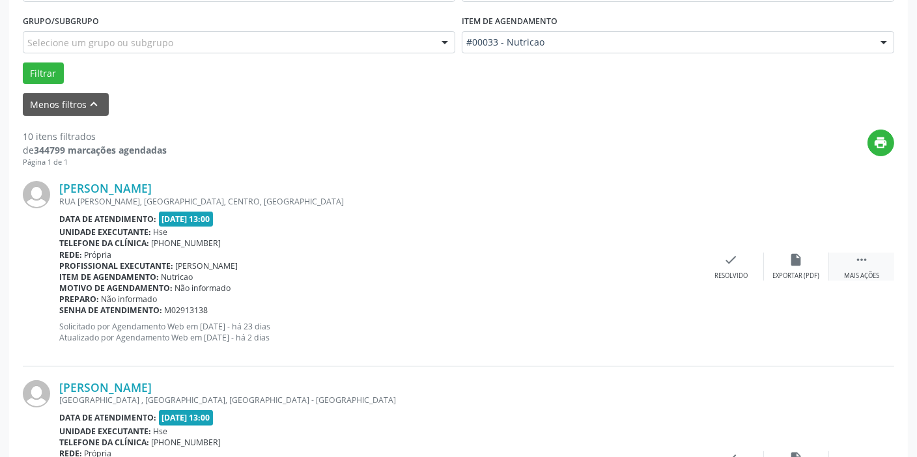
click at [866, 264] on icon "" at bounding box center [862, 260] width 14 height 14
click at [800, 257] on icon "alarm_off" at bounding box center [796, 260] width 14 height 14
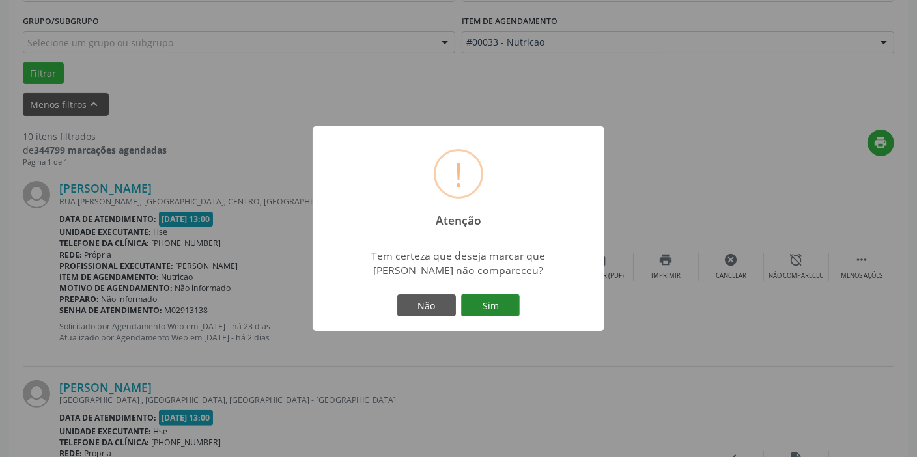
click at [470, 302] on button "Sim" at bounding box center [490, 305] width 59 height 22
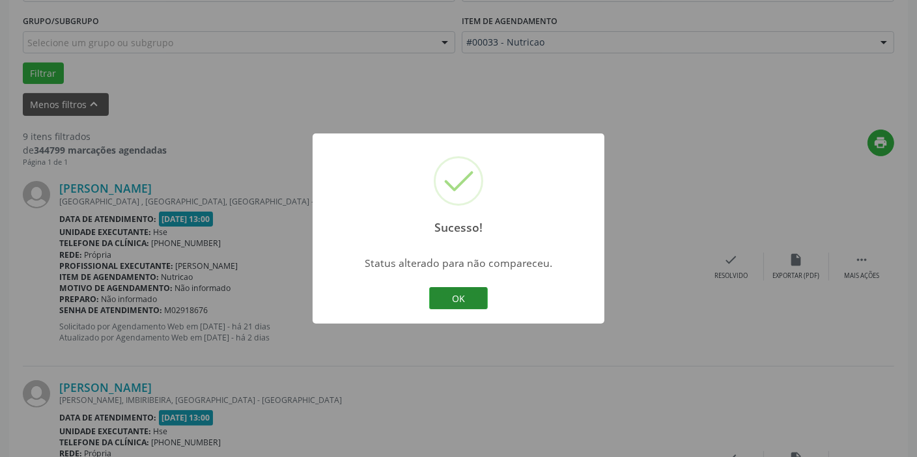
click at [467, 292] on button "OK" at bounding box center [458, 298] width 59 height 22
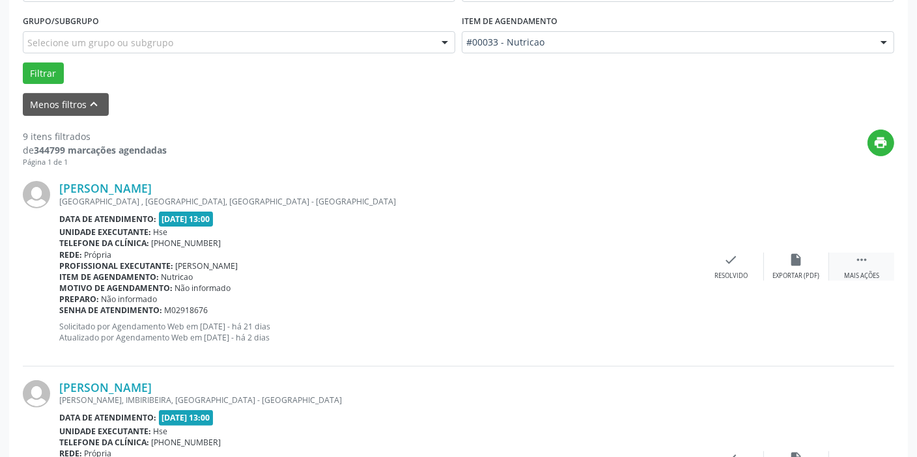
click at [866, 273] on div "Mais ações" at bounding box center [861, 276] width 35 height 9
click at [806, 257] on div "alarm_off Não compareceu" at bounding box center [796, 267] width 65 height 28
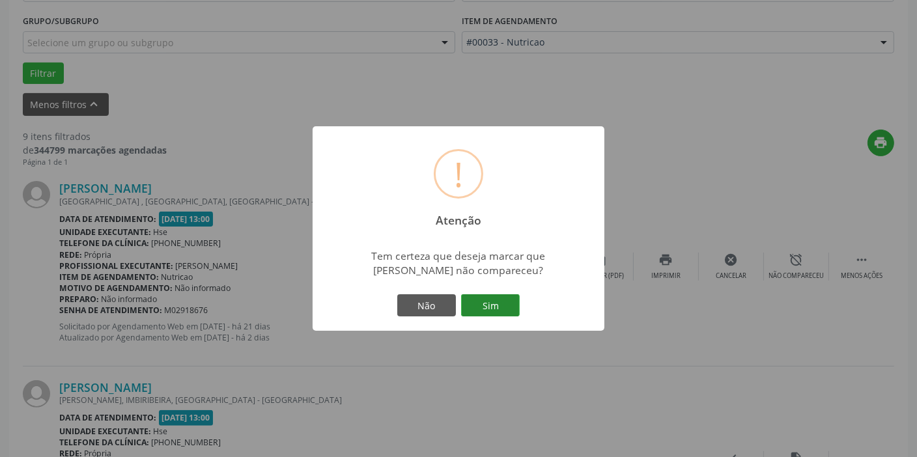
click at [507, 306] on button "Sim" at bounding box center [490, 305] width 59 height 22
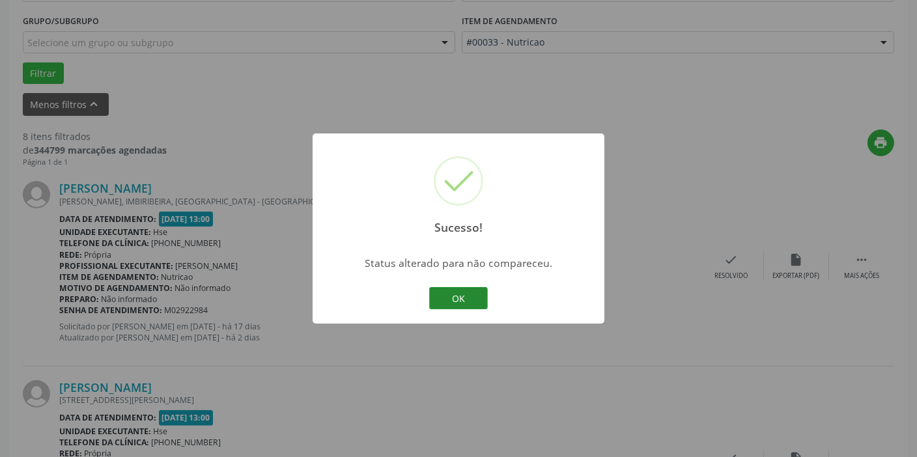
click at [461, 296] on button "OK" at bounding box center [458, 298] width 59 height 22
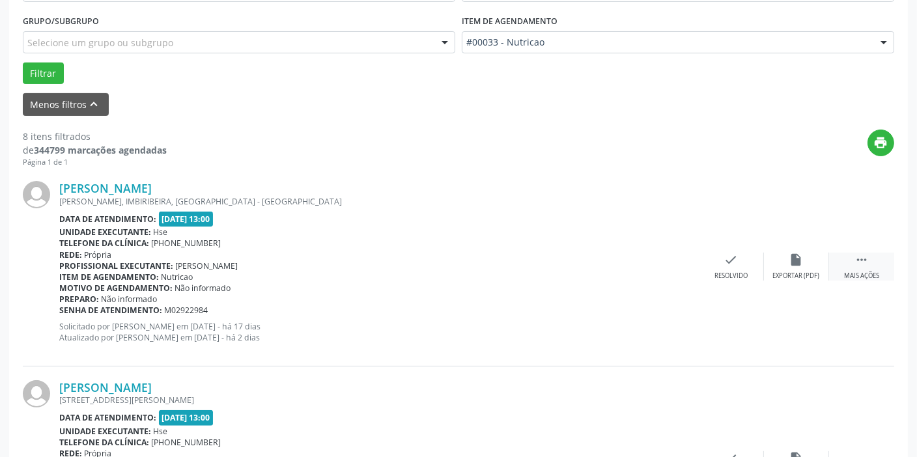
click at [864, 265] on icon "" at bounding box center [862, 260] width 14 height 14
click at [789, 257] on icon "alarm_off" at bounding box center [796, 260] width 14 height 14
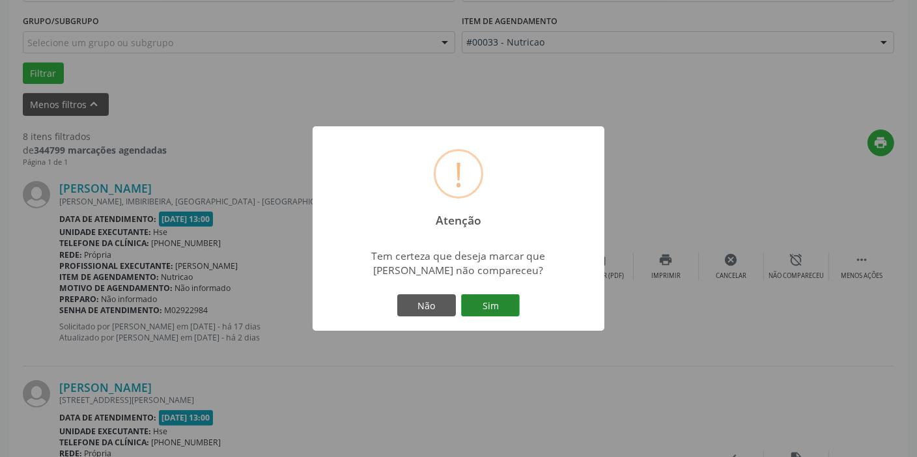
click at [494, 301] on button "Sim" at bounding box center [490, 305] width 59 height 22
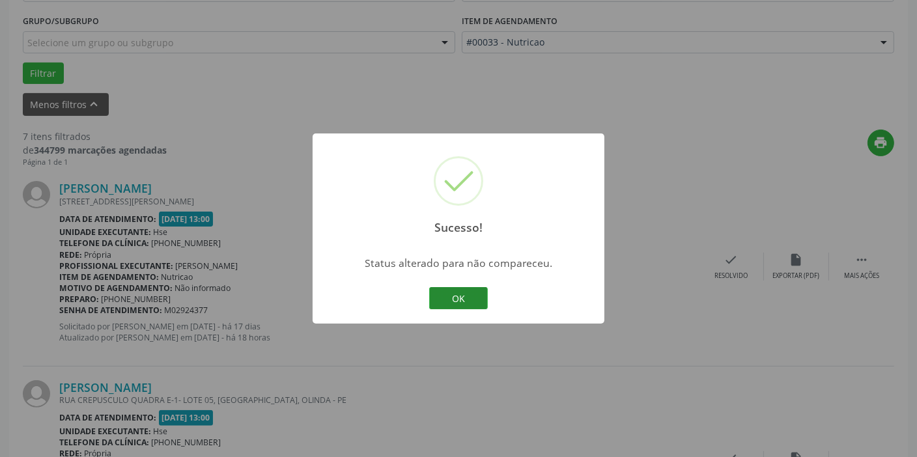
click at [468, 290] on button "OK" at bounding box center [458, 298] width 59 height 22
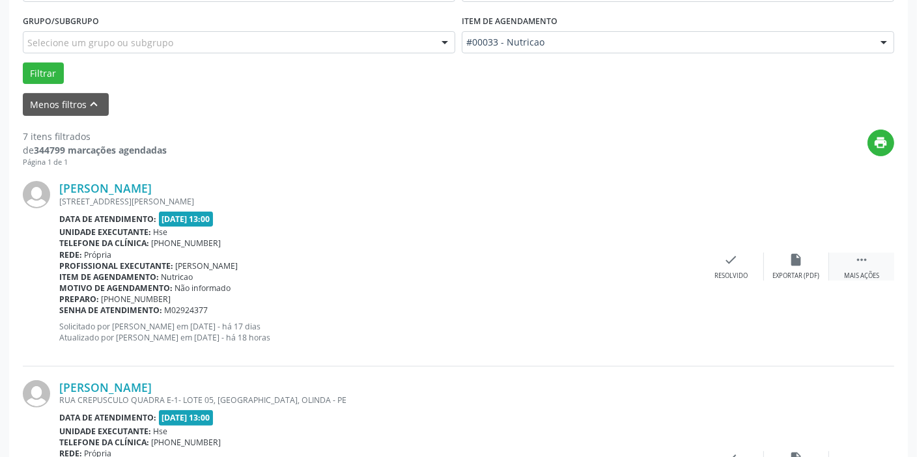
click at [855, 269] on div " Mais ações" at bounding box center [861, 267] width 65 height 28
click at [791, 269] on div "alarm_off Não compareceu" at bounding box center [796, 267] width 65 height 28
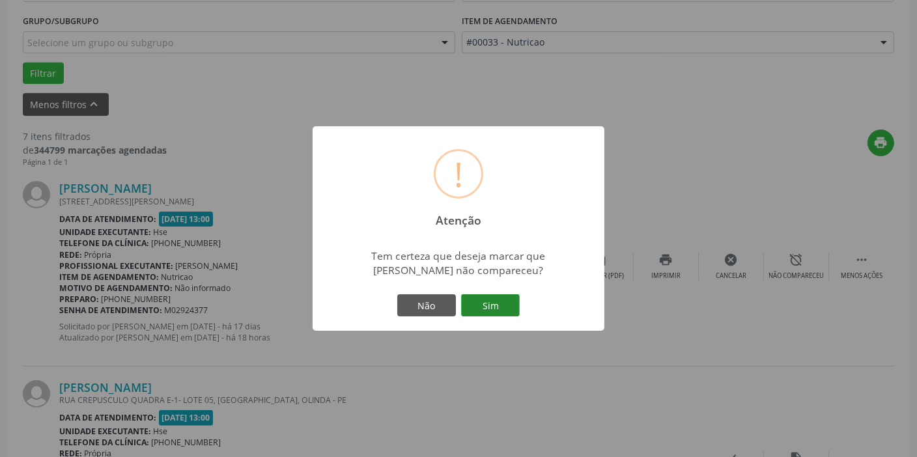
click at [495, 304] on button "Sim" at bounding box center [490, 305] width 59 height 22
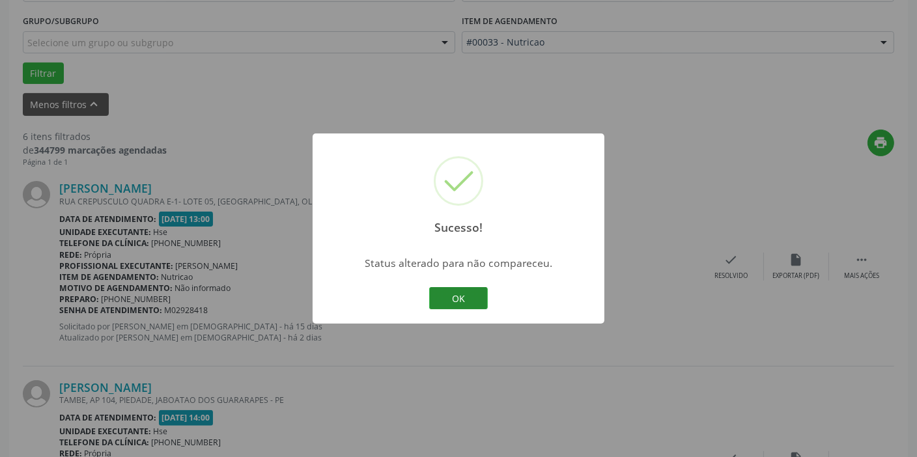
click at [447, 294] on button "OK" at bounding box center [458, 298] width 59 height 22
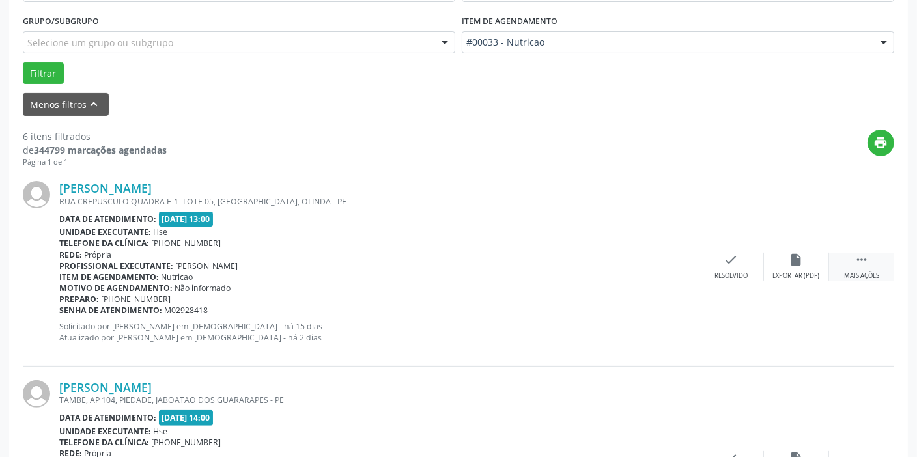
click at [858, 272] on div "Mais ações" at bounding box center [861, 276] width 35 height 9
click at [783, 266] on div "alarm_off Não compareceu" at bounding box center [796, 267] width 65 height 28
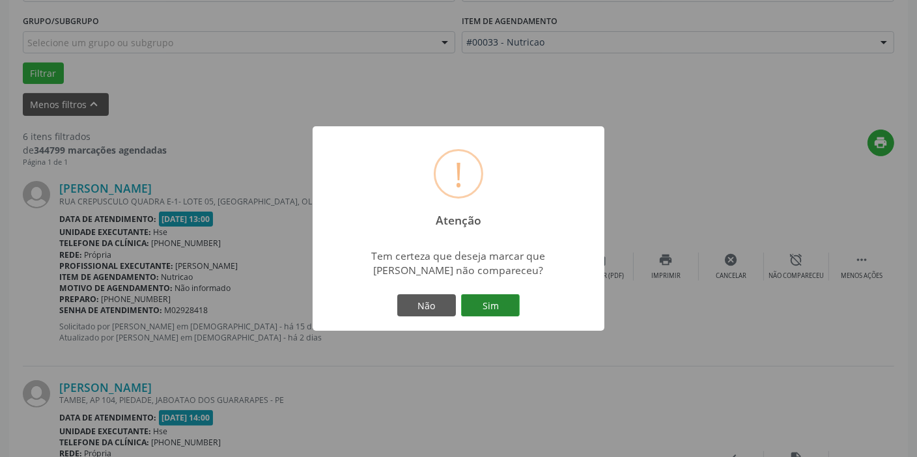
click at [490, 315] on button "Sim" at bounding box center [490, 305] width 59 height 22
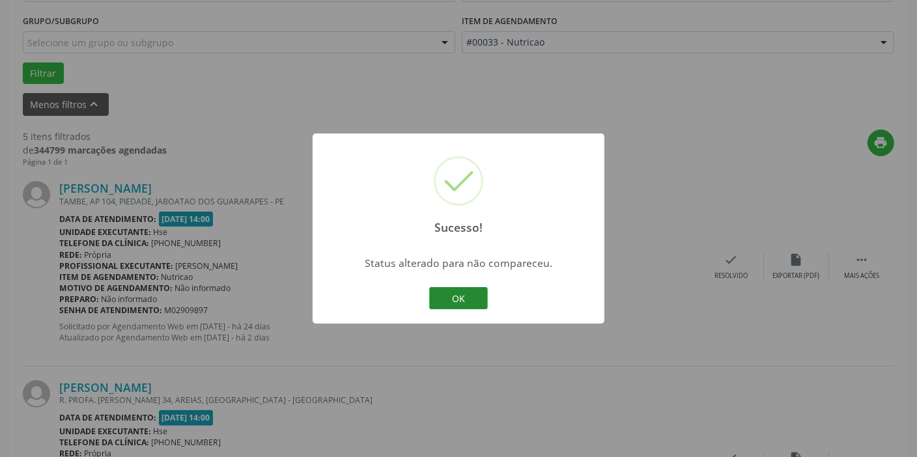
click at [455, 300] on button "OK" at bounding box center [458, 298] width 59 height 22
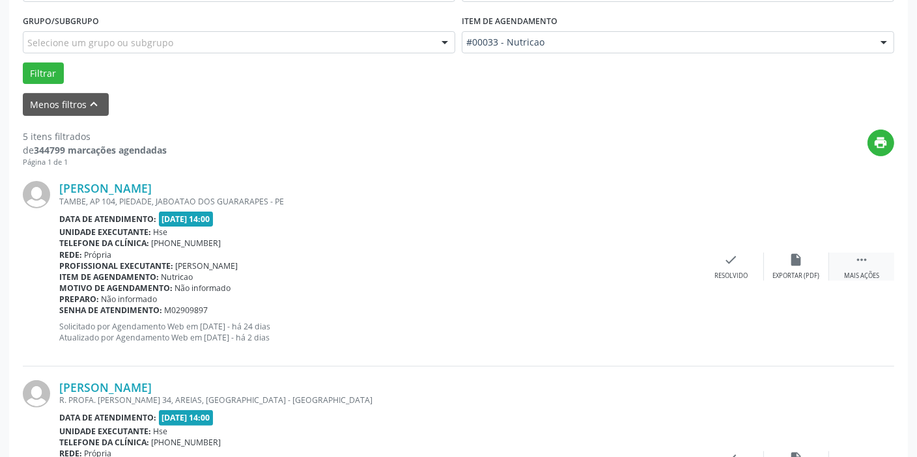
click at [860, 267] on div " Mais ações" at bounding box center [861, 267] width 65 height 28
click at [787, 258] on div "alarm_off Não compareceu" at bounding box center [796, 267] width 65 height 28
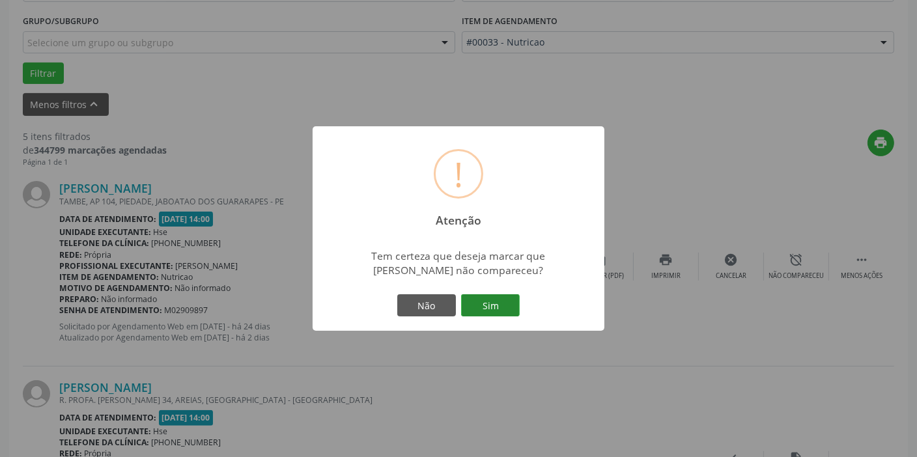
click at [480, 304] on button "Sim" at bounding box center [490, 305] width 59 height 22
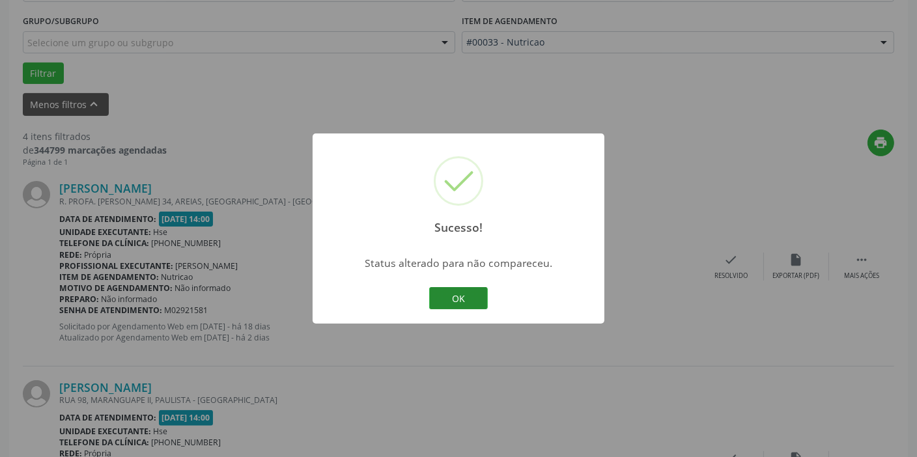
click at [445, 289] on button "OK" at bounding box center [458, 298] width 59 height 22
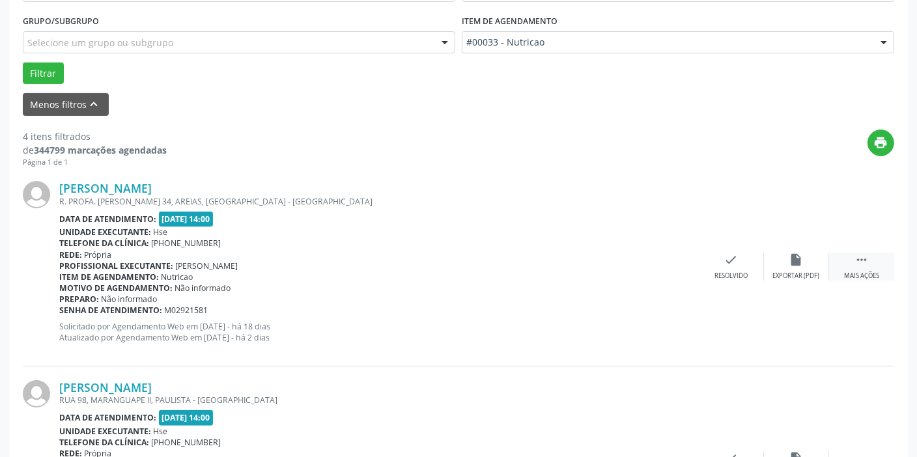
click at [860, 266] on icon "" at bounding box center [862, 260] width 14 height 14
click at [784, 258] on div "alarm_off Não compareceu" at bounding box center [796, 267] width 65 height 28
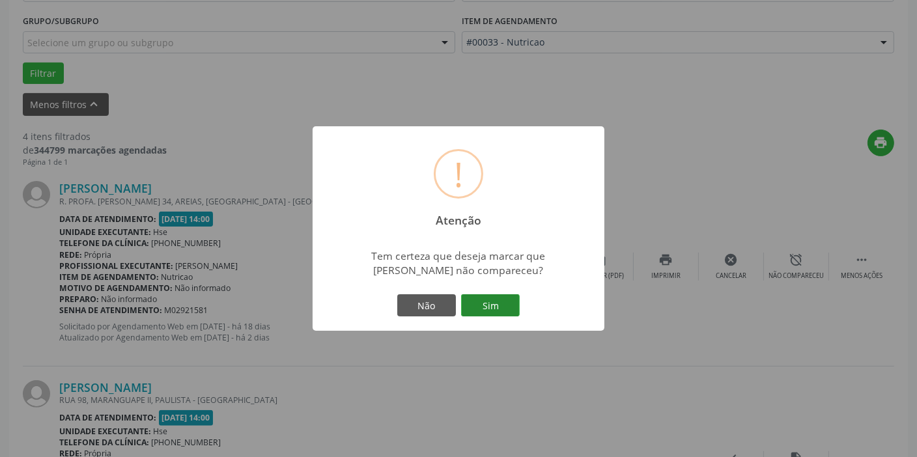
click at [488, 311] on button "Sim" at bounding box center [490, 305] width 59 height 22
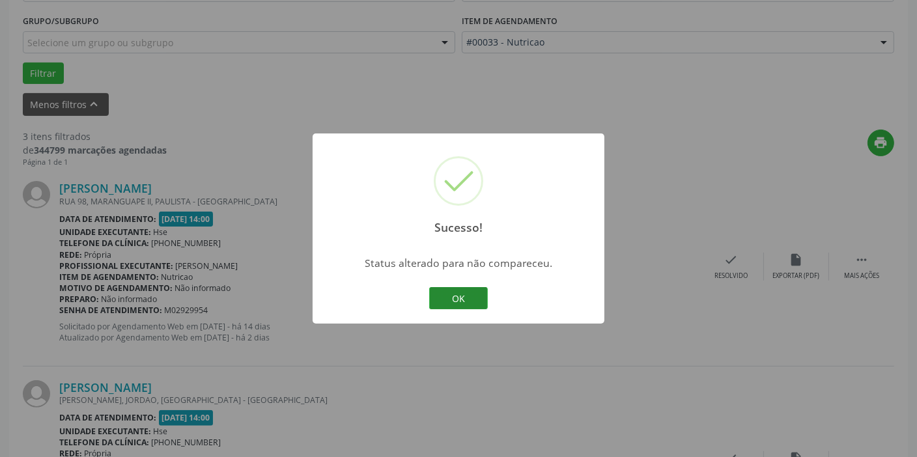
click at [446, 293] on button "OK" at bounding box center [458, 298] width 59 height 22
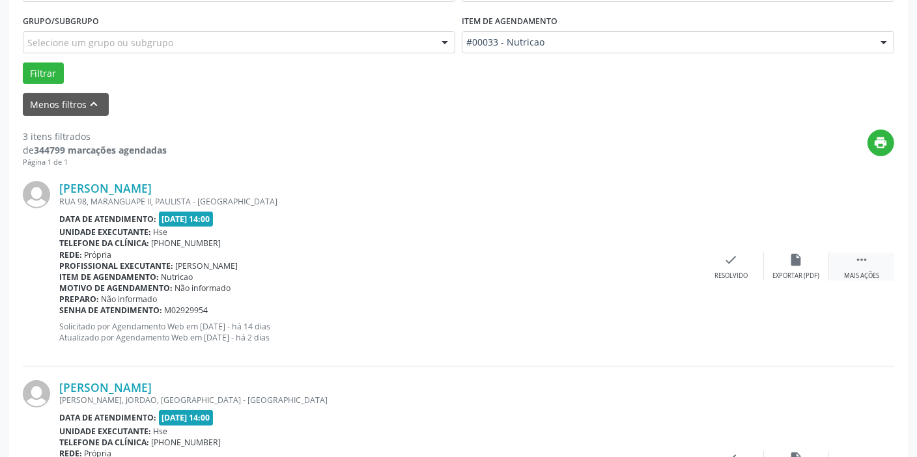
click at [854, 268] on div " Mais ações" at bounding box center [861, 267] width 65 height 28
click at [796, 259] on icon "alarm_off" at bounding box center [796, 260] width 14 height 14
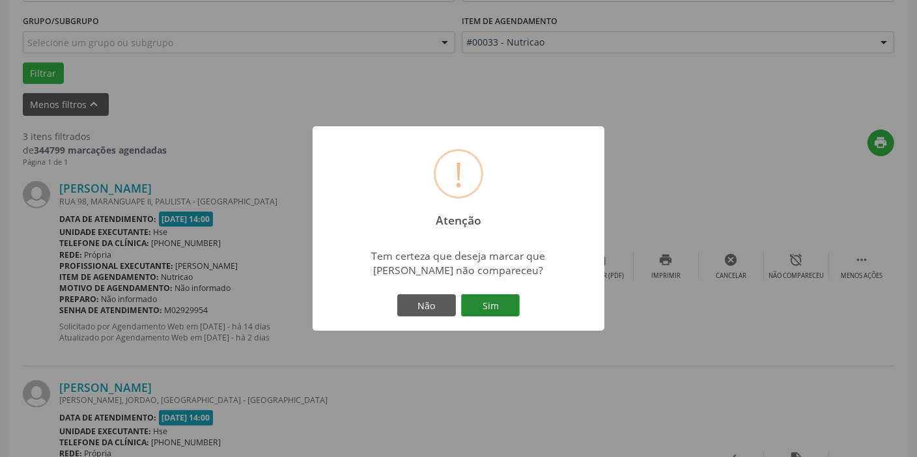
click at [502, 305] on button "Sim" at bounding box center [490, 305] width 59 height 22
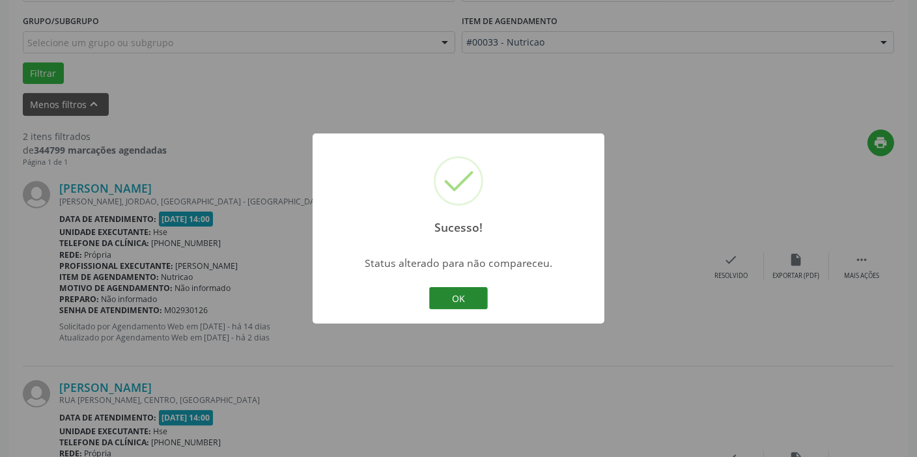
click at [449, 296] on button "OK" at bounding box center [458, 298] width 59 height 22
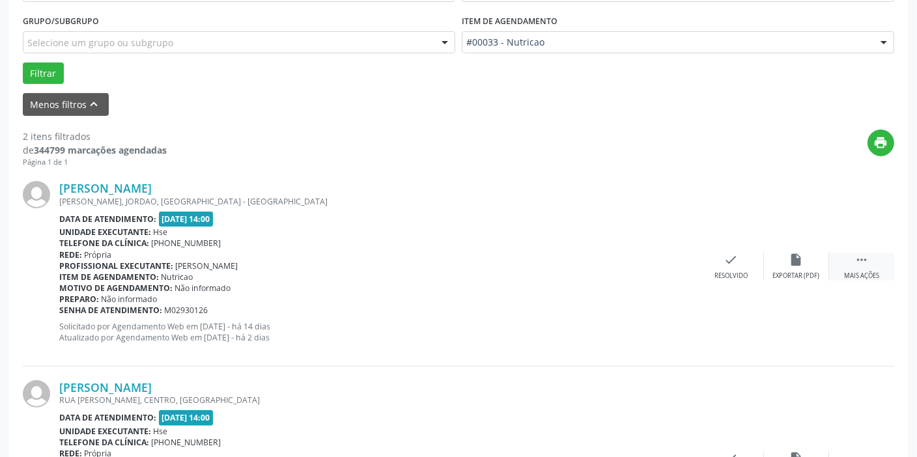
click at [855, 267] on div " Mais ações" at bounding box center [861, 267] width 65 height 28
click at [804, 264] on div "alarm_off Não compareceu" at bounding box center [796, 267] width 65 height 28
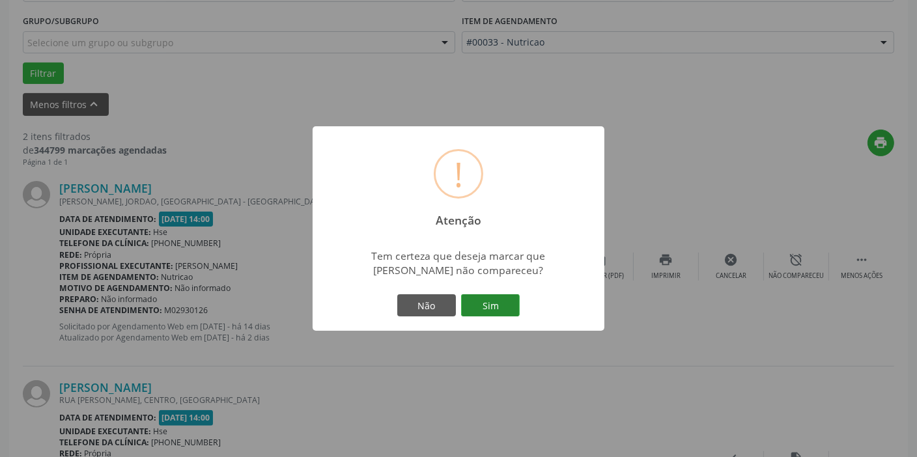
click at [495, 309] on button "Sim" at bounding box center [490, 305] width 59 height 22
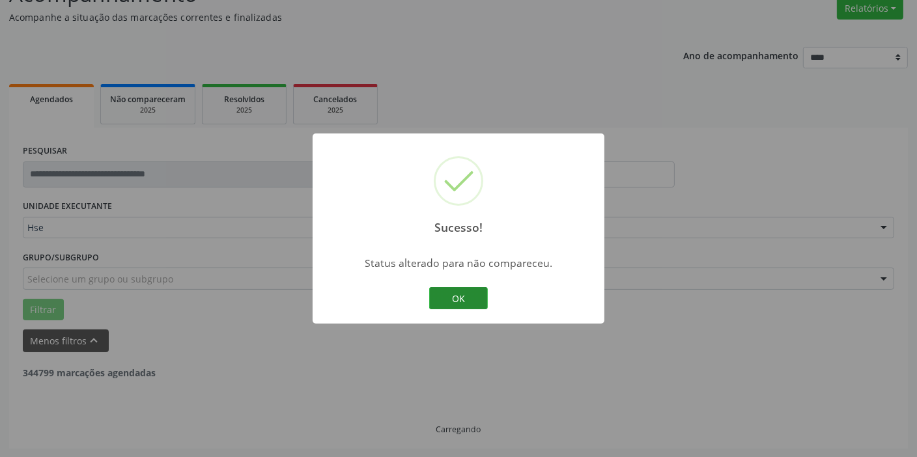
click at [447, 296] on button "OK" at bounding box center [458, 298] width 59 height 22
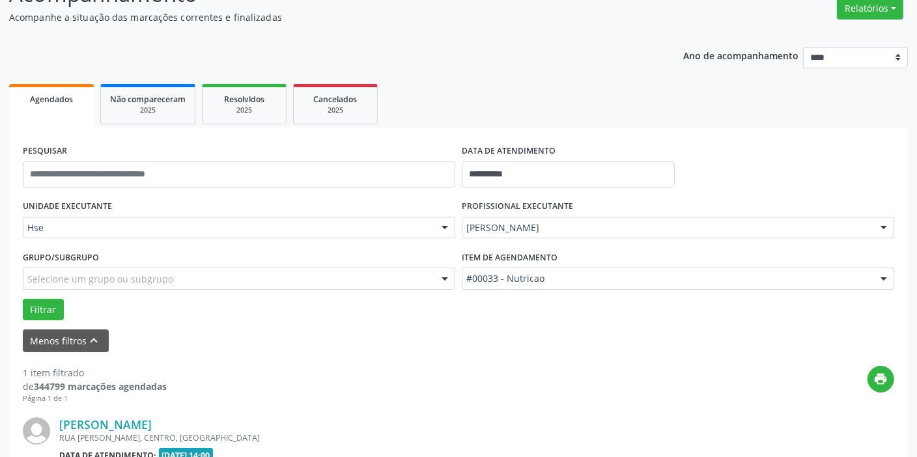
scroll to position [278, 0]
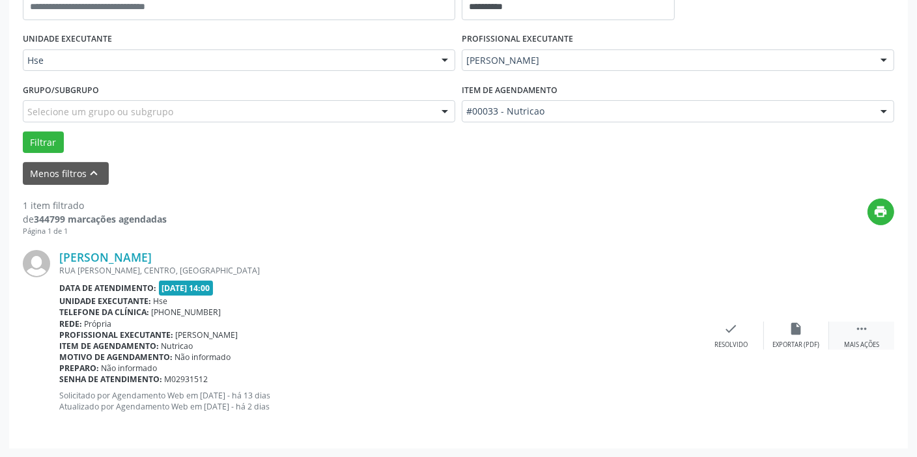
click at [853, 332] on div " Mais ações" at bounding box center [861, 336] width 65 height 28
click at [791, 332] on icon "alarm_off" at bounding box center [796, 329] width 14 height 14
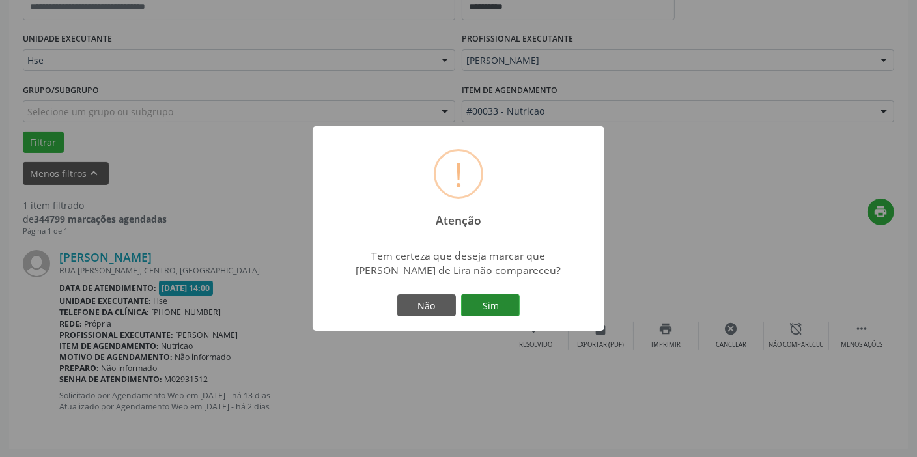
click at [500, 303] on button "Sim" at bounding box center [490, 305] width 59 height 22
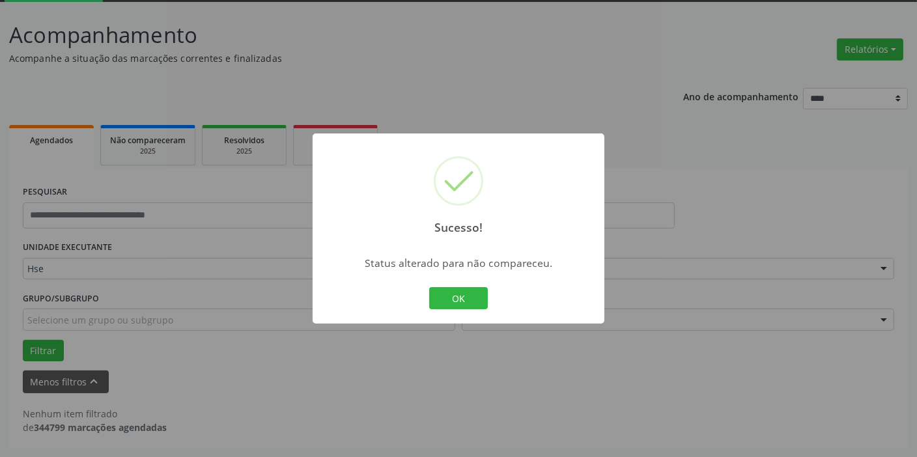
scroll to position [68, 0]
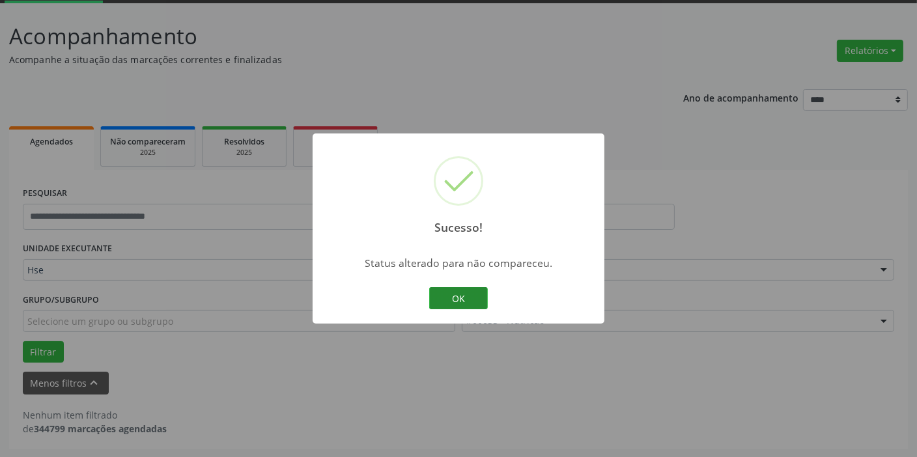
click at [468, 296] on button "OK" at bounding box center [458, 298] width 59 height 22
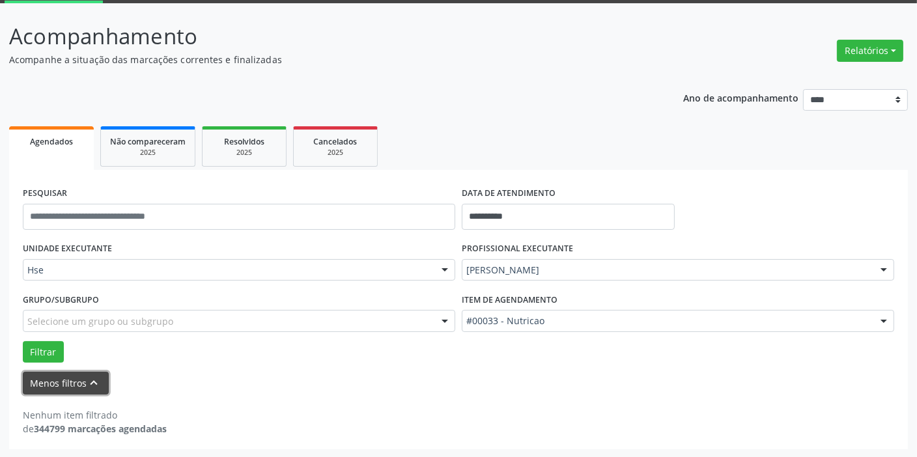
drag, startPoint x: 47, startPoint y: 385, endPoint x: 84, endPoint y: 390, distance: 37.5
click at [48, 385] on button "Menos filtros keyboard_arrow_up" at bounding box center [66, 383] width 86 height 23
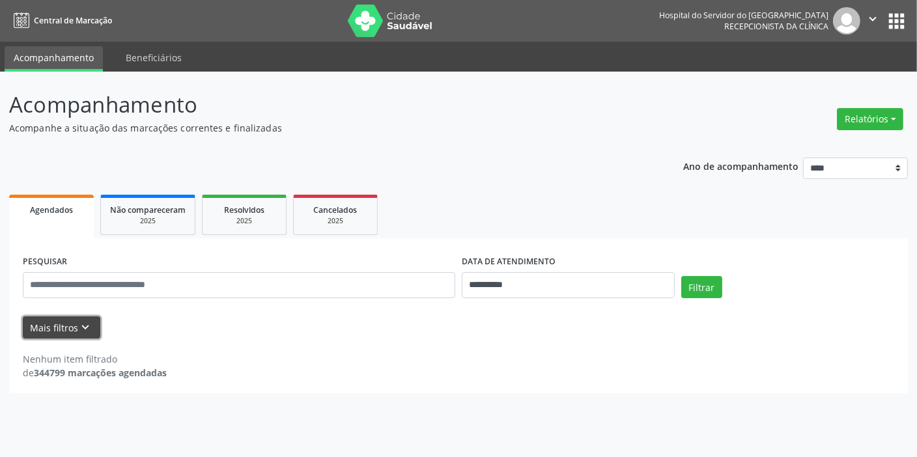
scroll to position [0, 0]
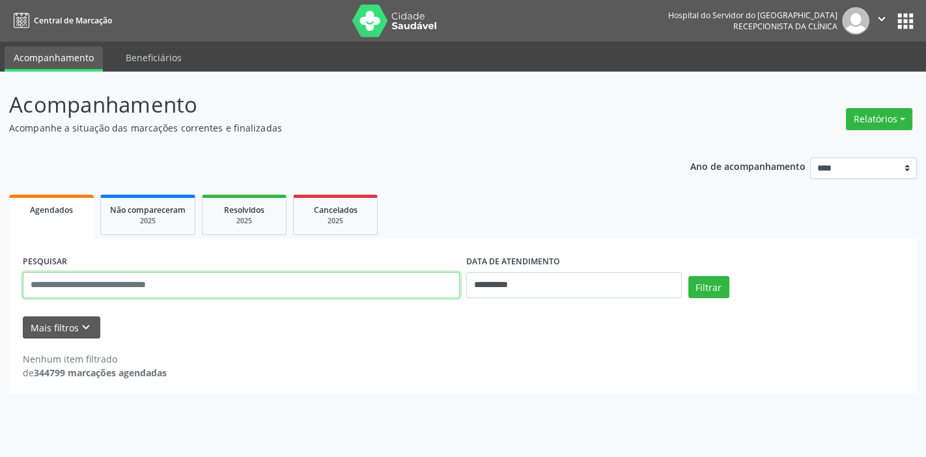
click at [169, 290] on input "text" at bounding box center [241, 285] width 437 height 26
type input "**********"
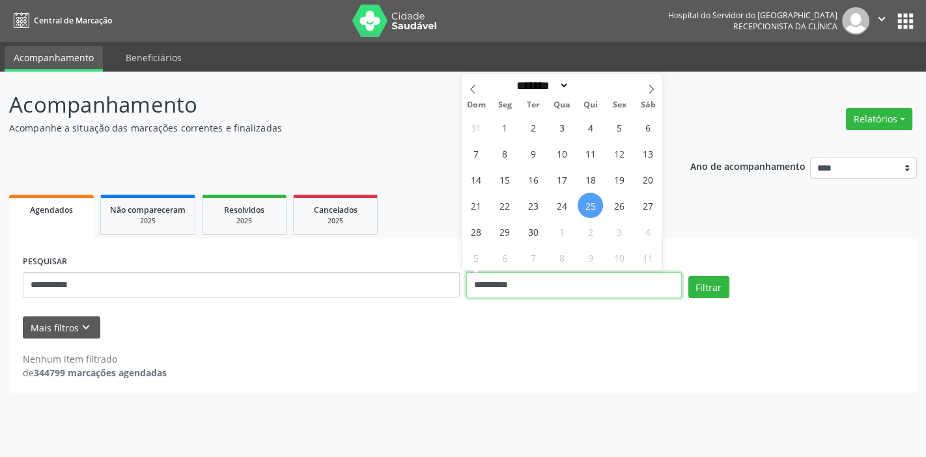
click at [469, 285] on input "**********" at bounding box center [574, 285] width 216 height 26
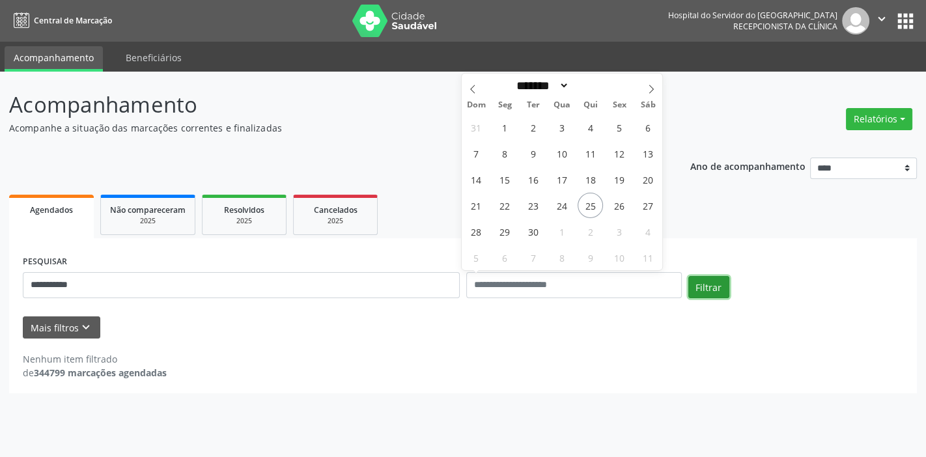
click at [692, 285] on button "Filtrar" at bounding box center [708, 287] width 41 height 22
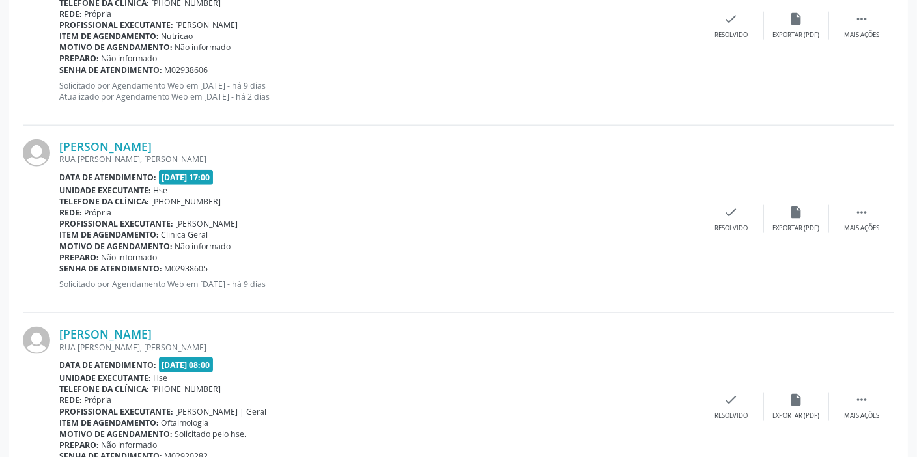
scroll to position [1721, 0]
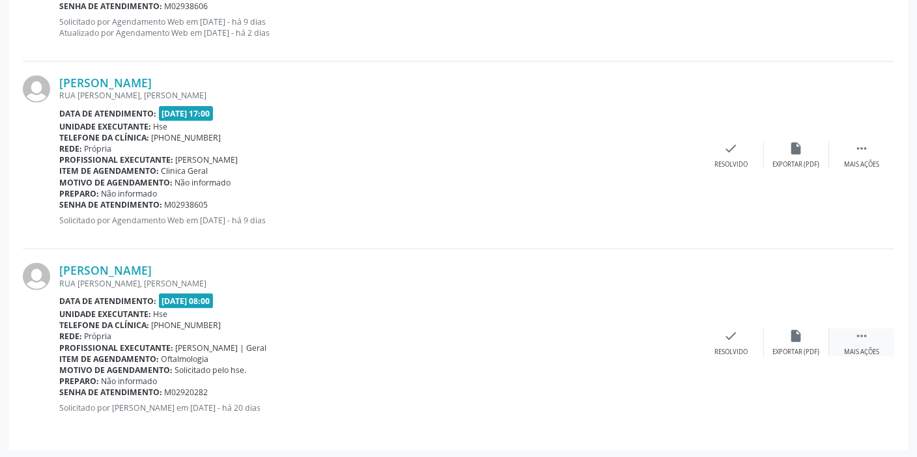
click at [871, 337] on div " Mais ações" at bounding box center [861, 343] width 65 height 28
click at [449, 411] on div "[PERSON_NAME] [GEOGRAPHIC_DATA][PERSON_NAME], [PERSON_NAME] Data de atendimento…" at bounding box center [281, 343] width 444 height 160
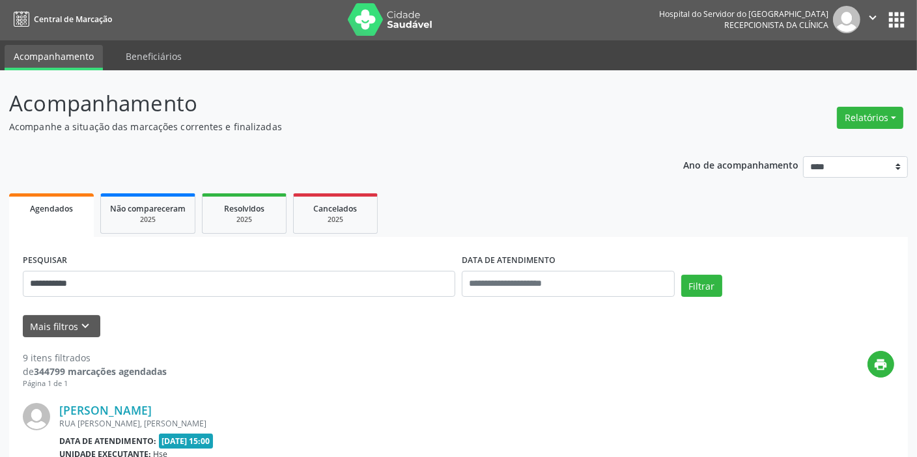
scroll to position [0, 0]
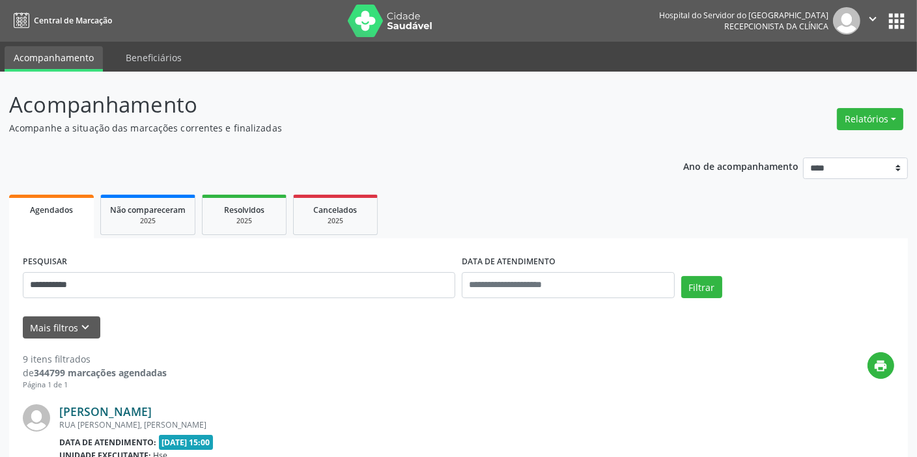
click at [152, 404] on link "[PERSON_NAME]" at bounding box center [105, 411] width 92 height 14
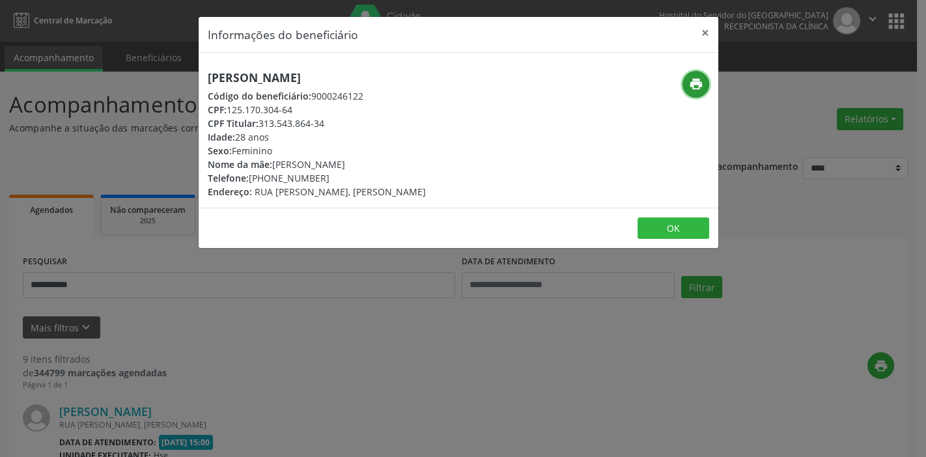
drag, startPoint x: 697, startPoint y: 78, endPoint x: 690, endPoint y: 85, distance: 10.1
click at [697, 79] on icon "print" at bounding box center [696, 84] width 14 height 14
click at [700, 27] on button "×" at bounding box center [705, 33] width 26 height 32
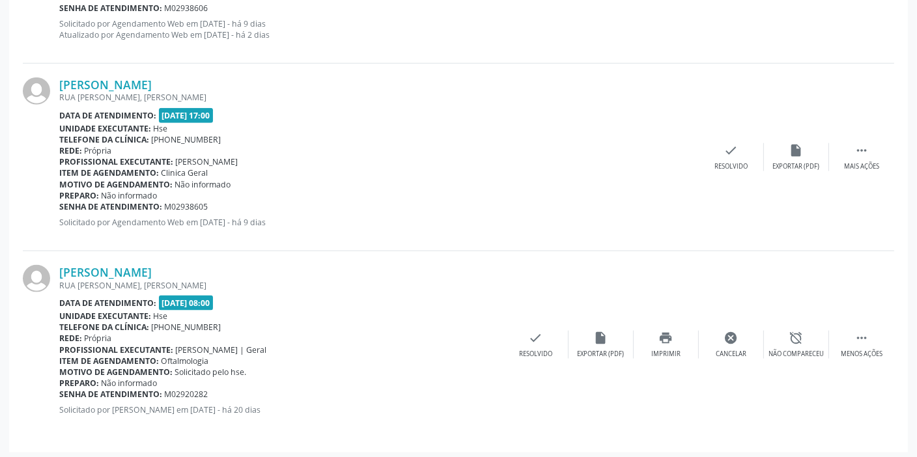
scroll to position [1721, 0]
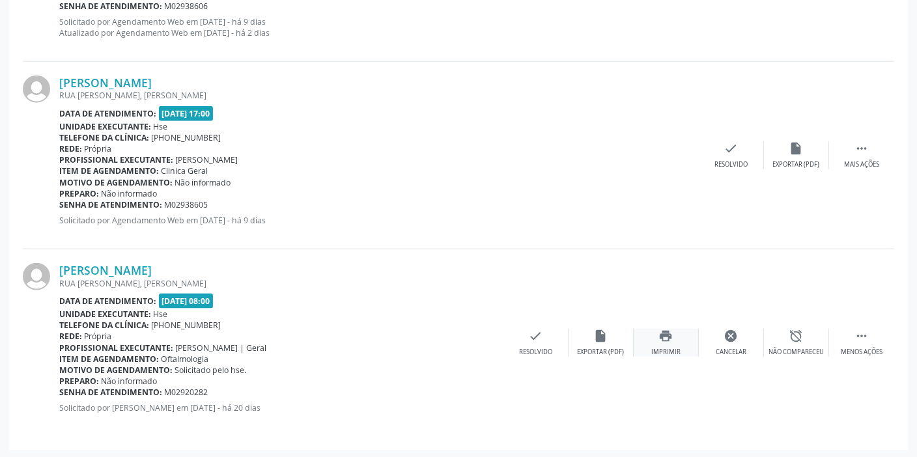
click at [669, 341] on div "print Imprimir" at bounding box center [666, 343] width 65 height 28
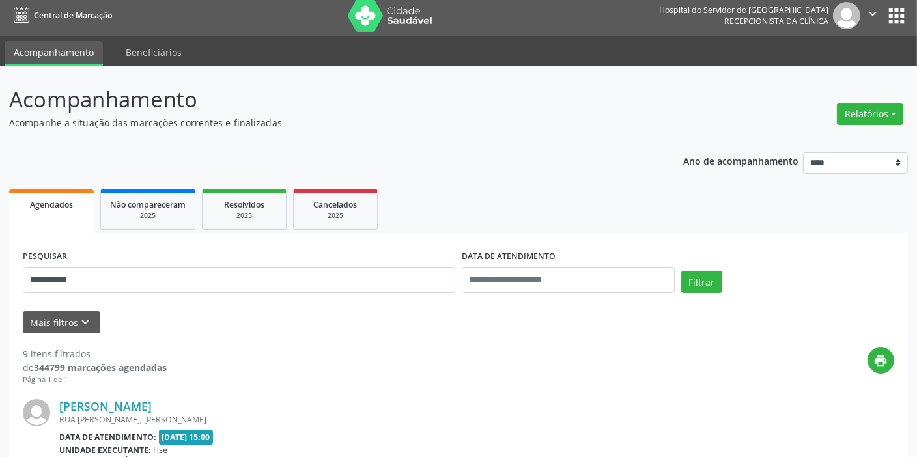
scroll to position [0, 0]
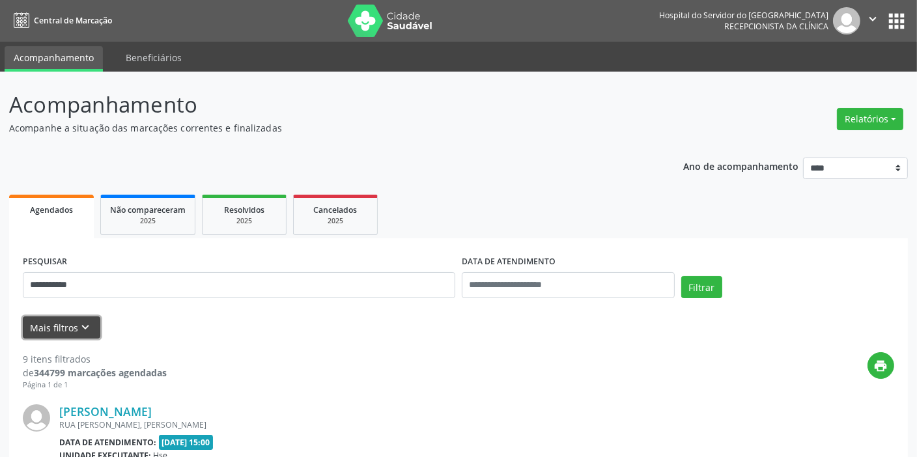
click at [48, 335] on button "Mais filtros keyboard_arrow_down" at bounding box center [62, 328] width 78 height 23
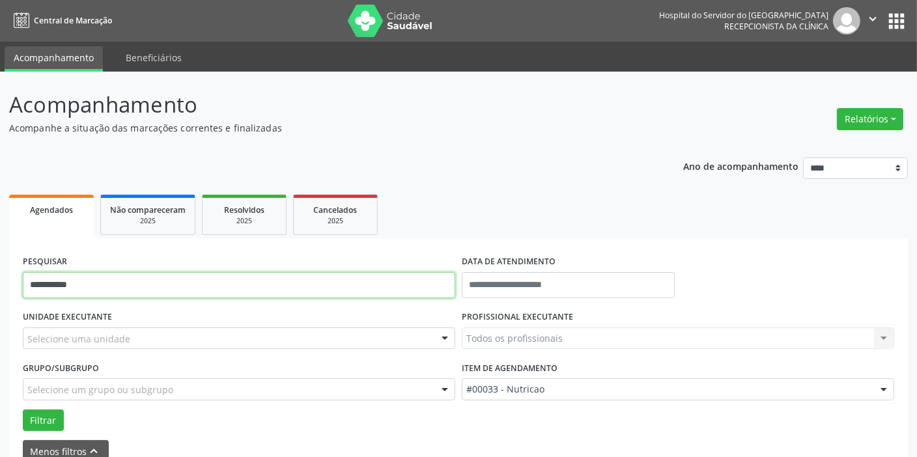
click at [130, 288] on input "**********" at bounding box center [239, 285] width 432 height 26
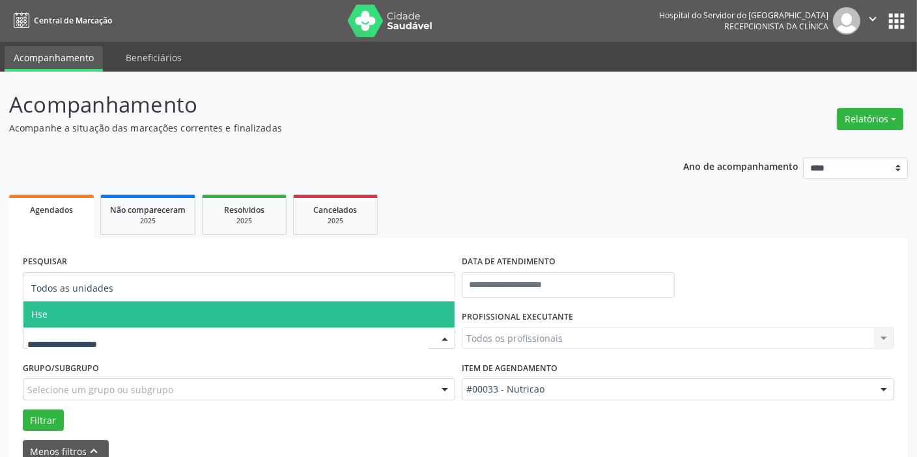
click at [135, 332] on div at bounding box center [239, 339] width 432 height 22
click at [128, 309] on span "Hse" at bounding box center [238, 315] width 431 height 26
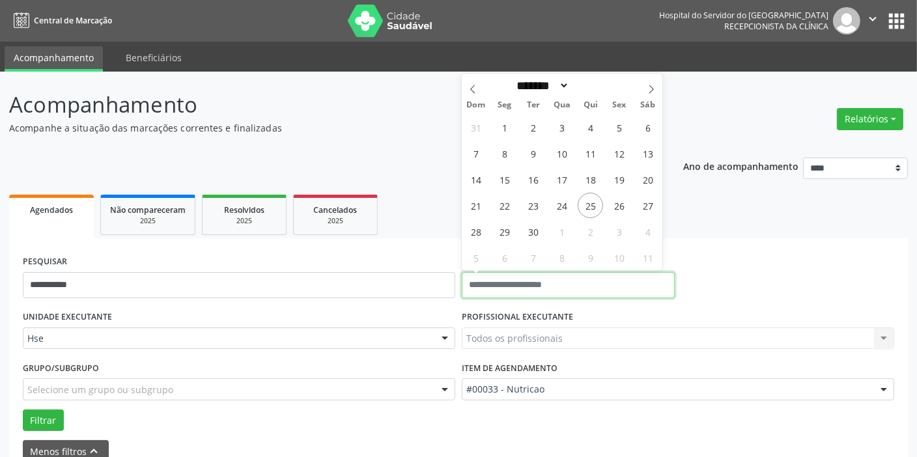
drag, startPoint x: 616, startPoint y: 284, endPoint x: 607, endPoint y: 291, distance: 11.1
click at [610, 291] on input "text" at bounding box center [568, 285] width 213 height 26
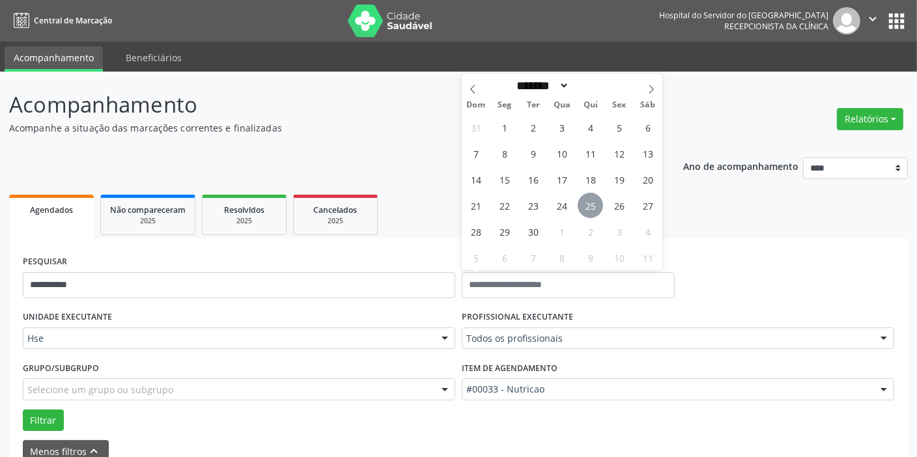
click at [582, 205] on span "25" at bounding box center [590, 205] width 25 height 25
type input "**********"
click at [582, 205] on span "25" at bounding box center [590, 205] width 25 height 25
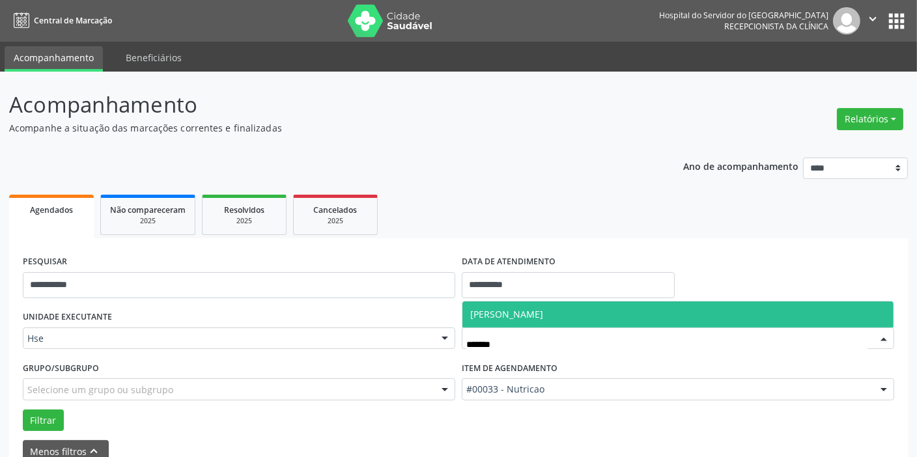
click at [619, 313] on span "[PERSON_NAME]" at bounding box center [677, 315] width 431 height 26
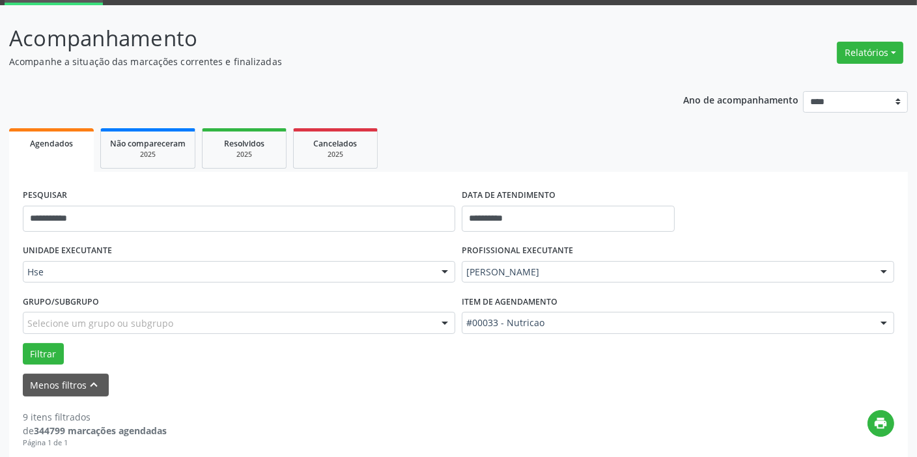
scroll to position [296, 0]
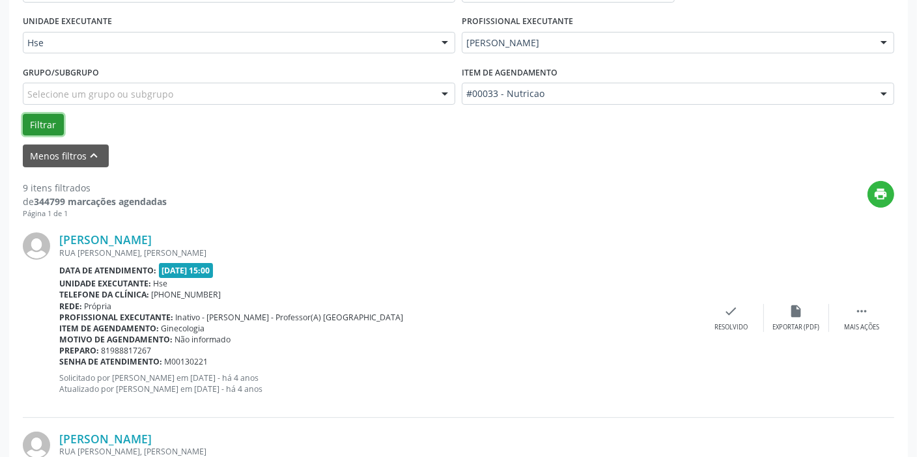
click at [50, 128] on button "Filtrar" at bounding box center [43, 125] width 41 height 22
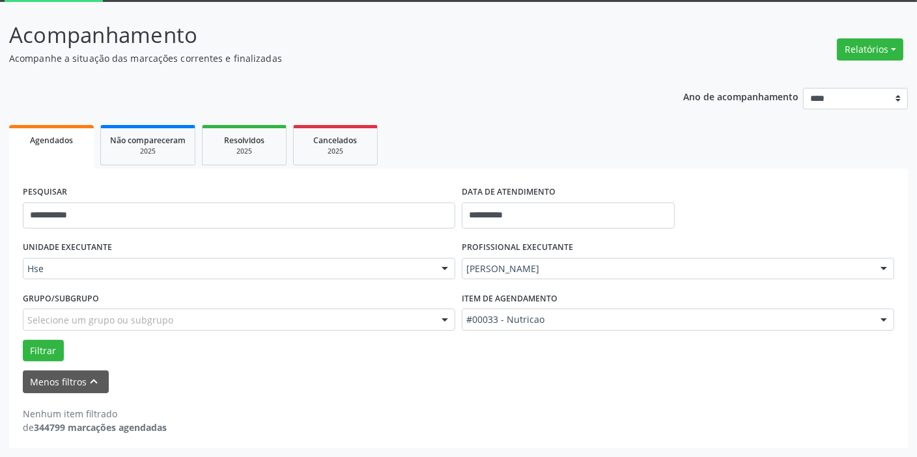
scroll to position [68, 0]
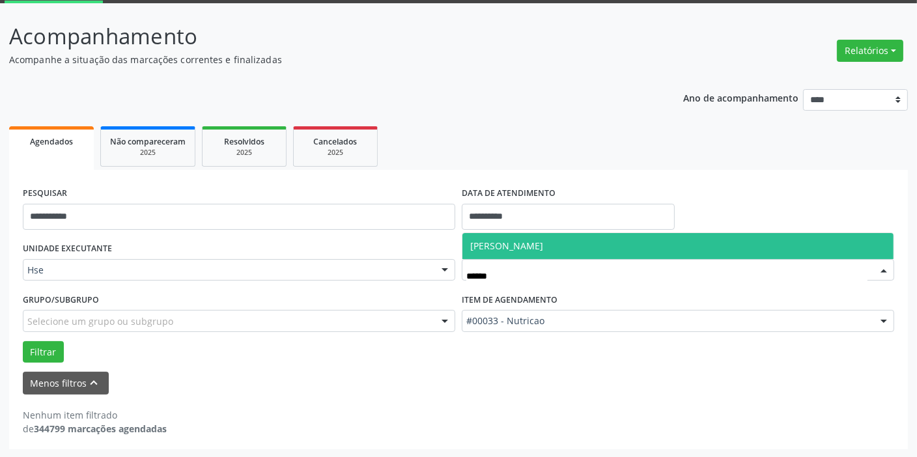
click at [607, 245] on span "[PERSON_NAME]" at bounding box center [677, 246] width 431 height 26
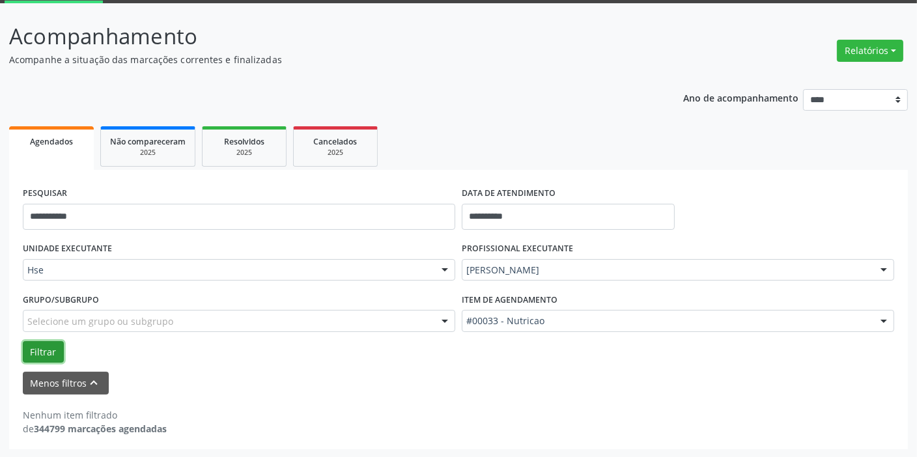
click at [40, 348] on button "Filtrar" at bounding box center [43, 352] width 41 height 22
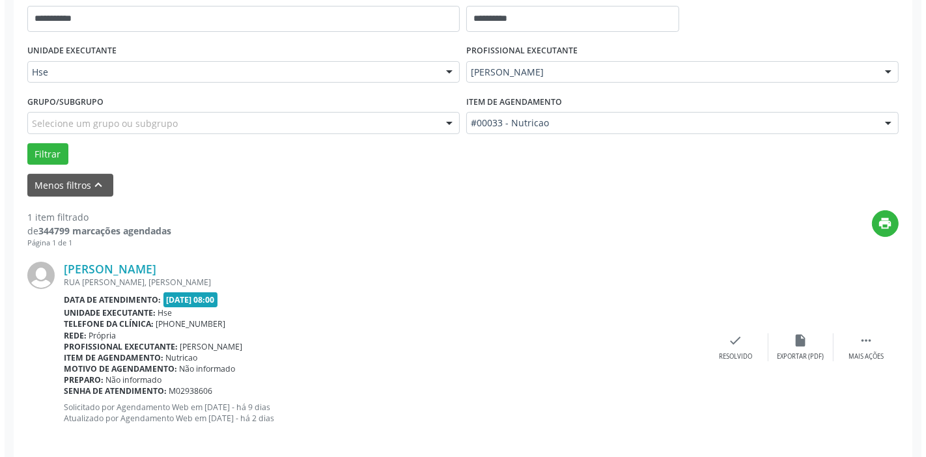
scroll to position [278, 0]
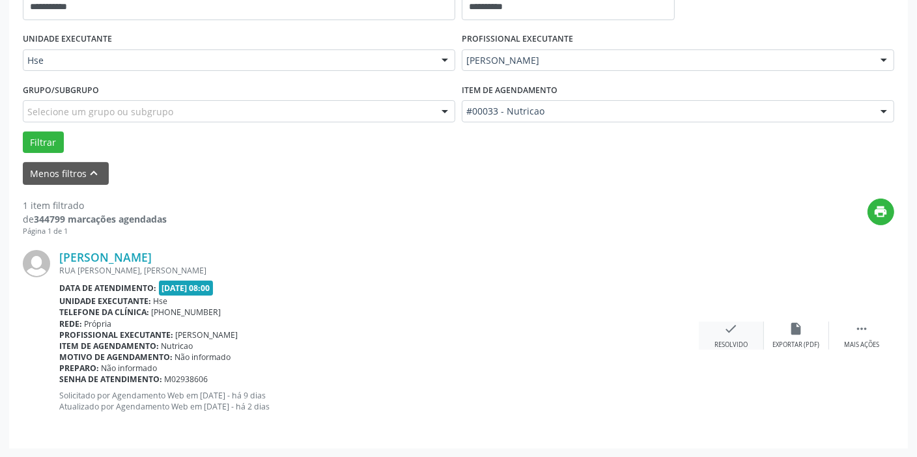
click at [729, 341] on div "Resolvido" at bounding box center [731, 345] width 33 height 9
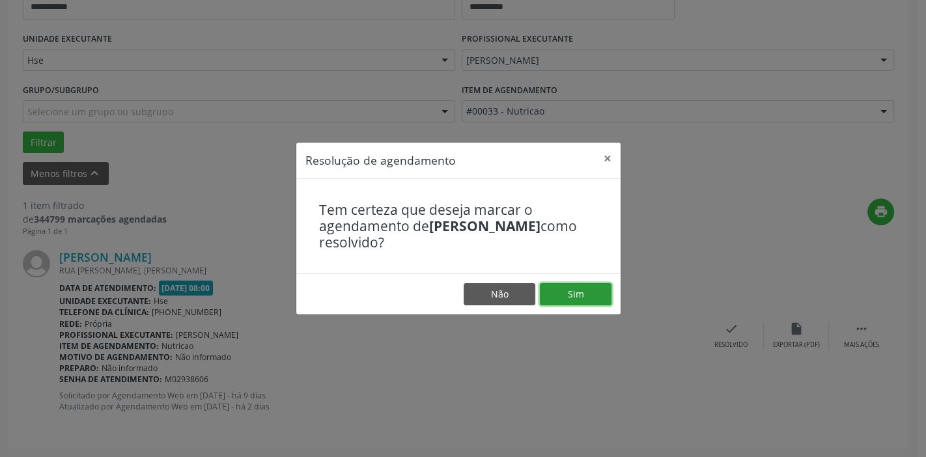
click at [578, 298] on button "Sim" at bounding box center [576, 294] width 72 height 22
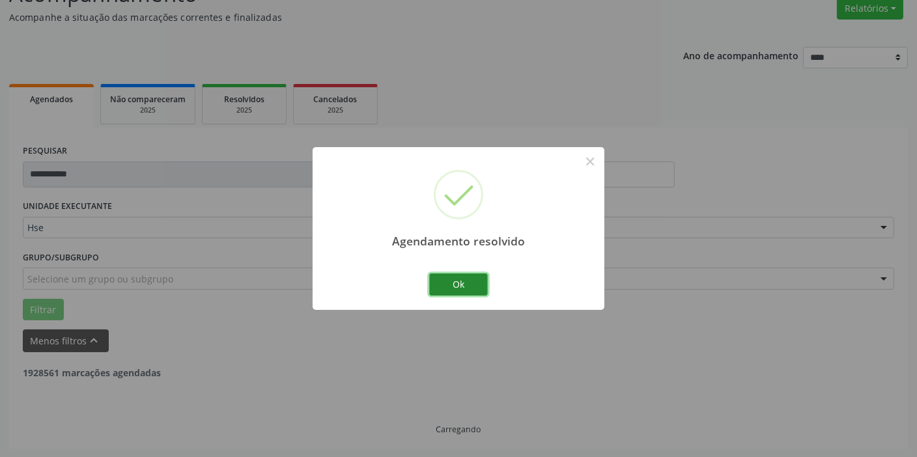
click at [459, 281] on button "Ok" at bounding box center [458, 285] width 59 height 22
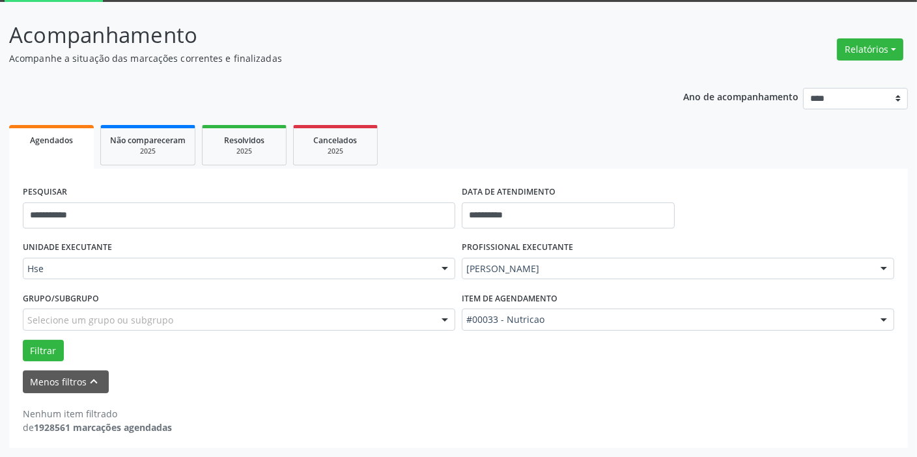
scroll to position [68, 0]
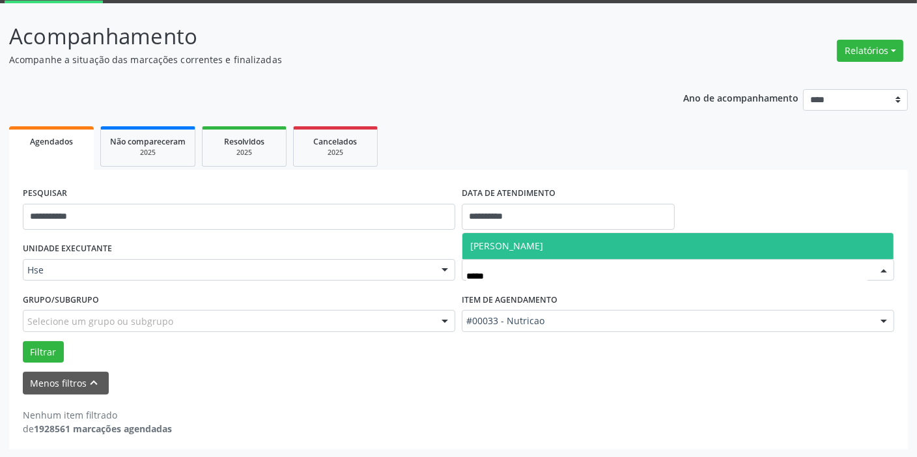
type input "******"
click at [543, 240] on span "[PERSON_NAME]" at bounding box center [506, 246] width 73 height 12
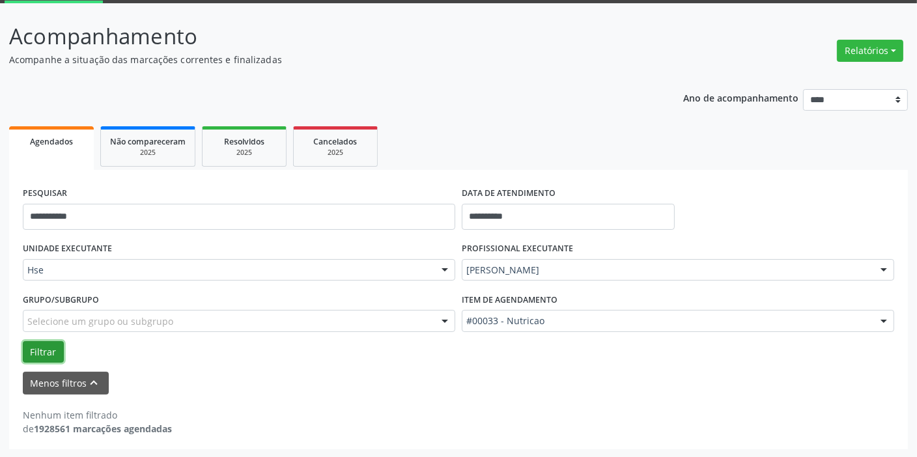
click at [52, 341] on button "Filtrar" at bounding box center [43, 352] width 41 height 22
